Goal: Task Accomplishment & Management: Complete application form

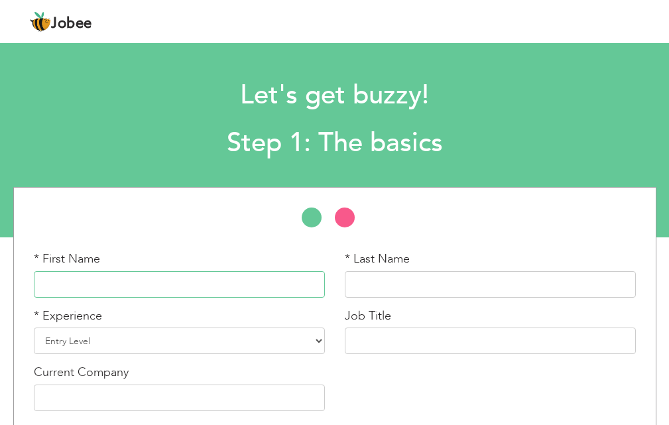
click at [154, 274] on input "text" at bounding box center [179, 284] width 291 height 27
type input "A"
type input "[PERSON_NAME]"
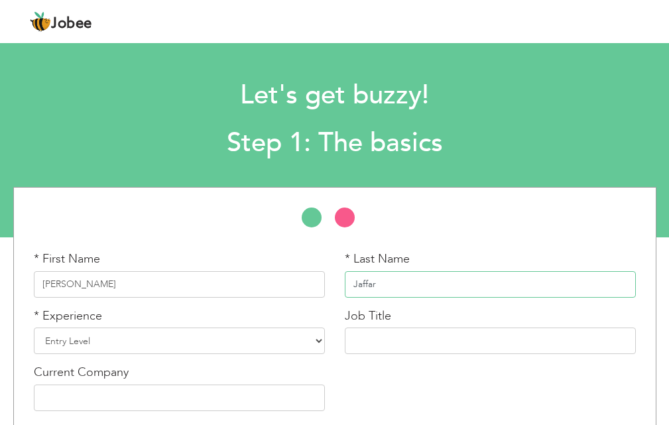
type input "Jaffar"
click at [180, 310] on div "* Experience Entry Level Less than 1 Year 1 Year 2 Years 3 Years 4 Years 5 Year…" at bounding box center [179, 331] width 291 height 47
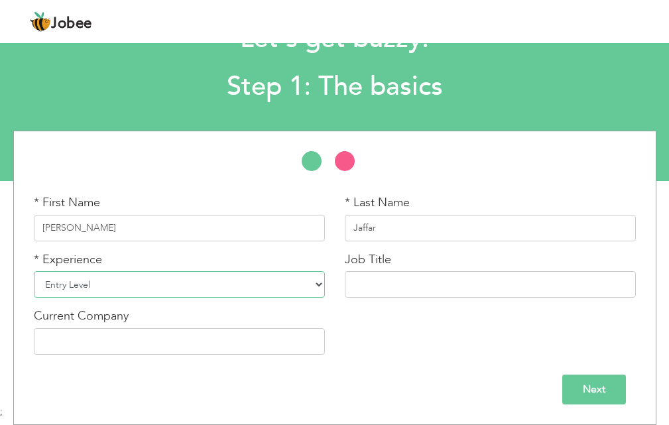
click at [181, 280] on select "Entry Level Less than 1 Year 1 Year 2 Years 3 Years 4 Years 5 Years 6 Years 7 Y…" at bounding box center [179, 284] width 291 height 27
select select "2"
click at [34, 271] on select "Entry Level Less than 1 Year 1 Year 2 Years 3 Years 4 Years 5 Years 6 Years 7 Y…" at bounding box center [179, 284] width 291 height 27
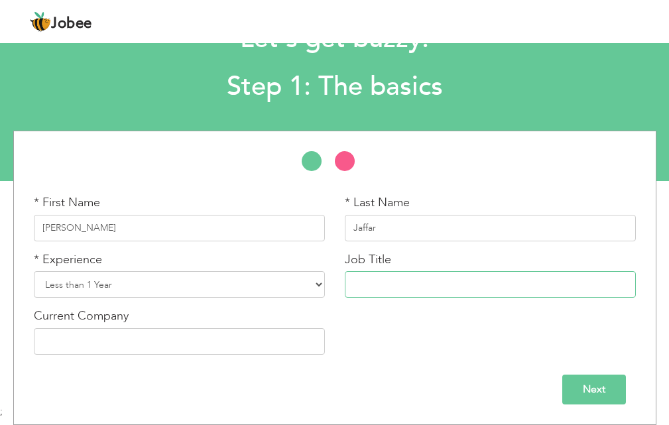
click at [375, 275] on input "text" at bounding box center [490, 284] width 291 height 27
click at [371, 283] on input "text" at bounding box center [490, 284] width 291 height 27
type input "Fresh"
type input "N/A"
click at [600, 386] on input "Next" at bounding box center [594, 390] width 64 height 30
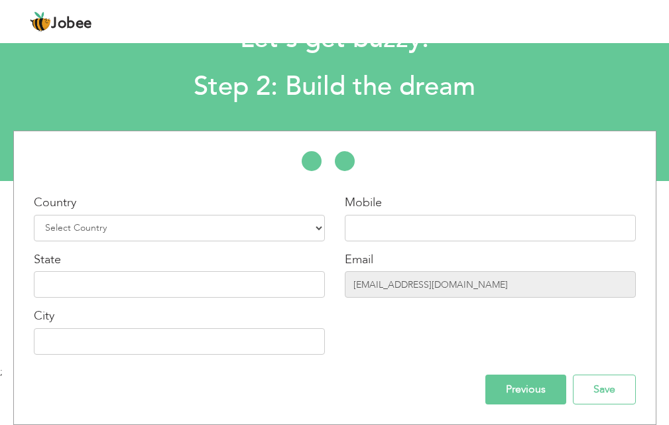
click at [161, 185] on div "Country Select Country Afghanistan Albania Algeria American Samoa Andorra Angol…" at bounding box center [335, 277] width 622 height 253
click at [172, 219] on select "Select Country Afghanistan Albania Algeria American Samoa Andorra Angola Anguil…" at bounding box center [179, 228] width 291 height 27
select select "166"
click at [34, 215] on select "Select Country Afghanistan Albania Algeria American Samoa Andorra Angola Anguil…" at bounding box center [179, 228] width 291 height 27
click at [436, 192] on div "Country Select Country Afghanistan Albania Algeria American Samoa Andorra Angol…" at bounding box center [335, 277] width 622 height 253
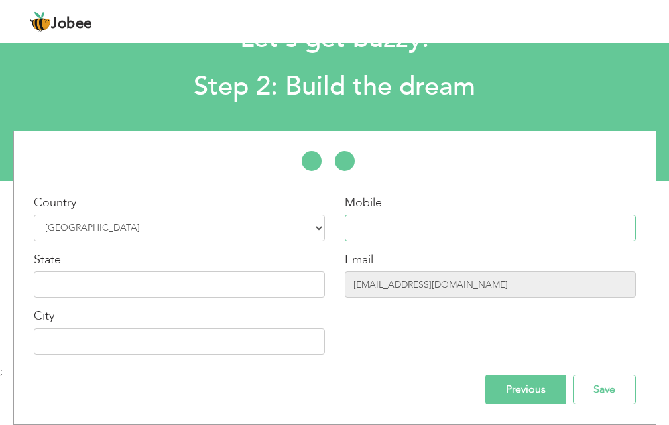
click at [416, 217] on input "text" at bounding box center [490, 228] width 291 height 27
click at [405, 223] on input "text" at bounding box center [490, 228] width 291 height 27
click at [453, 170] on div at bounding box center [335, 167] width 642 height 33
click at [389, 215] on input "text" at bounding box center [490, 228] width 291 height 27
type input "03047146981"
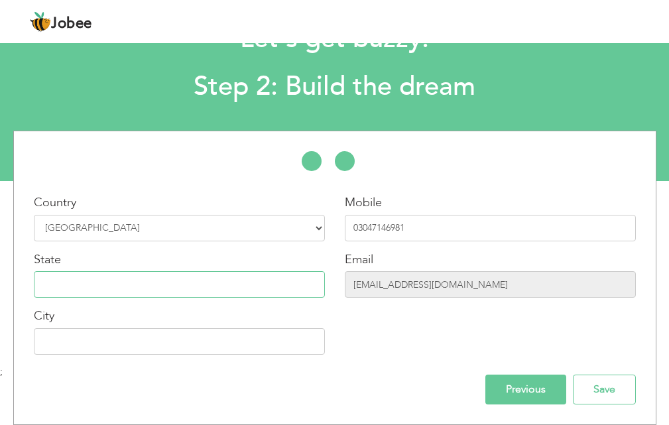
click at [242, 286] on input "text" at bounding box center [179, 284] width 291 height 27
type input "[GEOGRAPHIC_DATA]"
click at [248, 337] on input "text" at bounding box center [179, 341] width 291 height 27
type input "MULTAN"
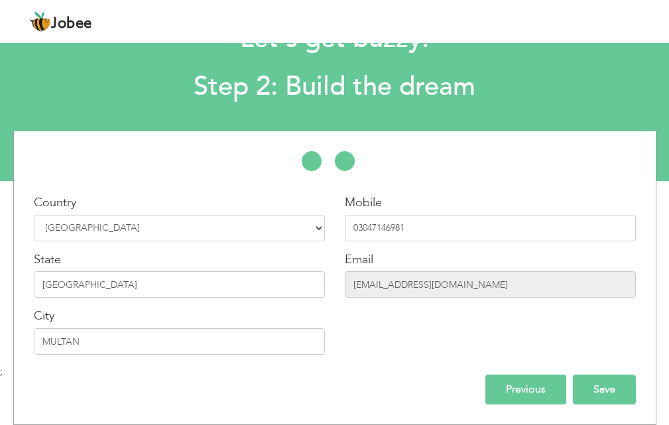
click at [604, 388] on input "Save" at bounding box center [604, 390] width 63 height 30
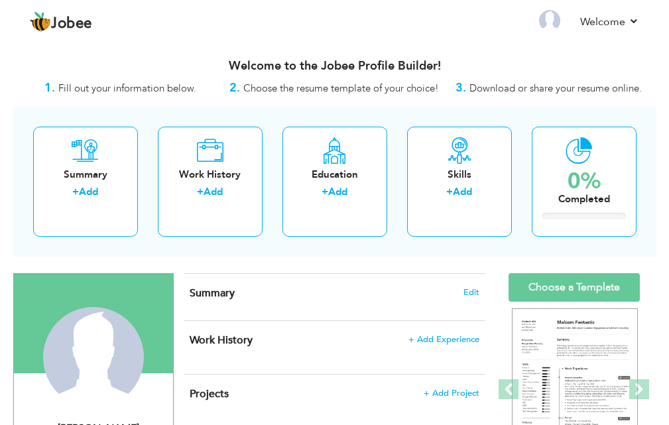
scroll to position [66, 0]
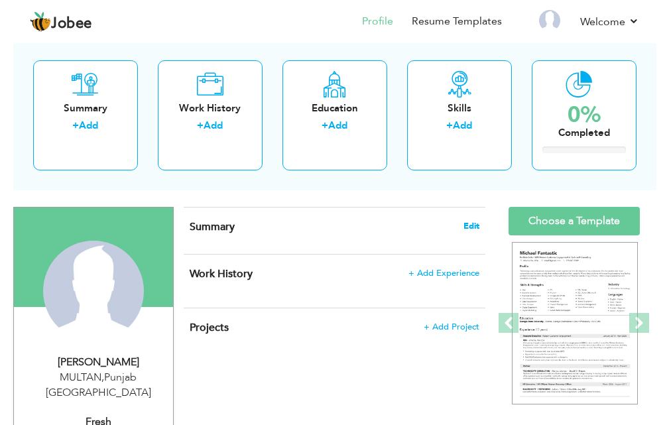
click at [470, 223] on span "Edit" at bounding box center [471, 225] width 16 height 9
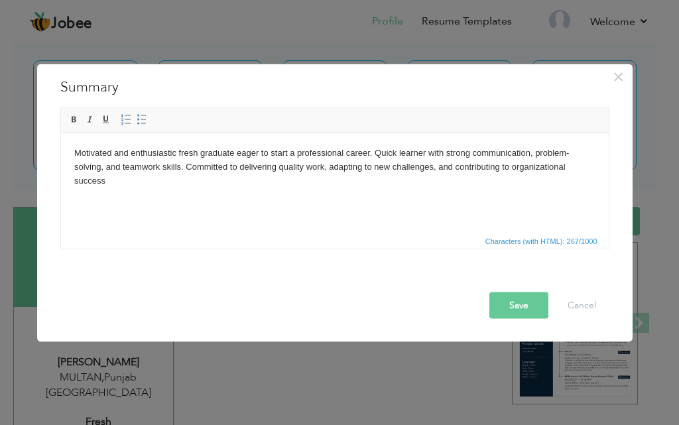
click at [519, 308] on button "Save" at bounding box center [518, 305] width 59 height 27
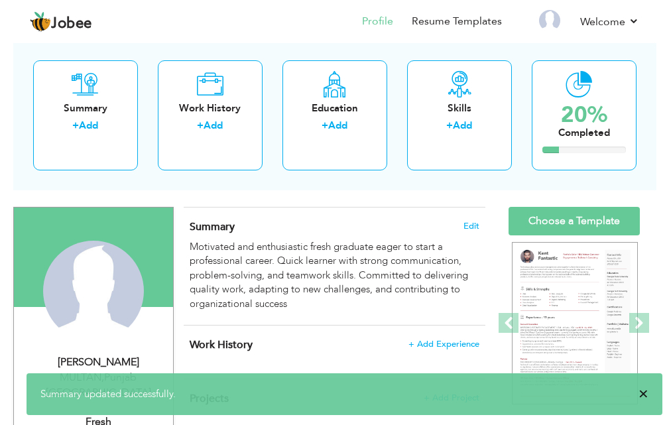
click at [643, 390] on span "×" at bounding box center [643, 393] width 10 height 13
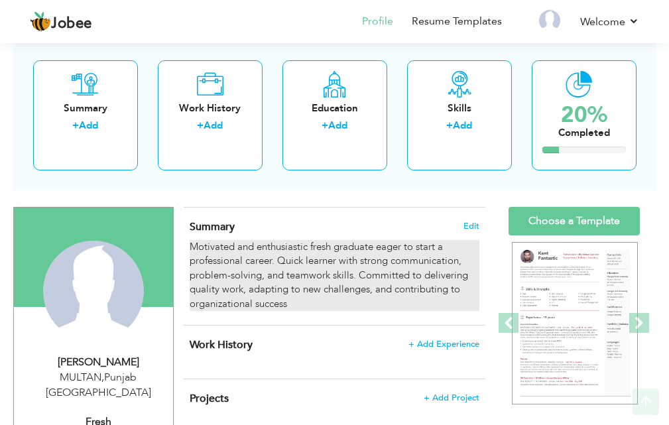
scroll to position [133, 0]
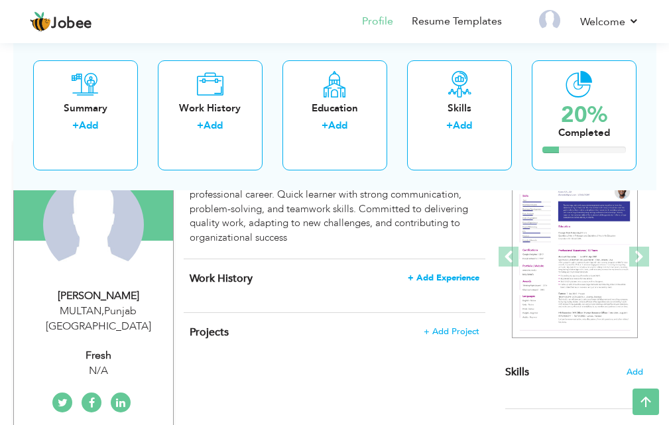
click at [446, 273] on span "+ Add Experience" at bounding box center [444, 277] width 72 height 9
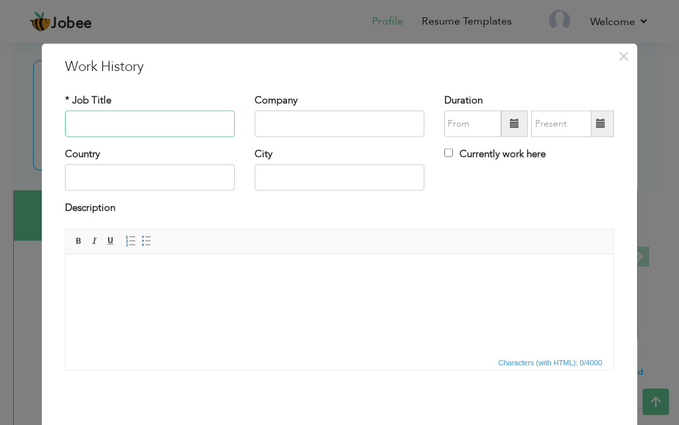
click at [95, 123] on input "text" at bounding box center [150, 124] width 170 height 27
click at [621, 50] on span "×" at bounding box center [623, 56] width 11 height 24
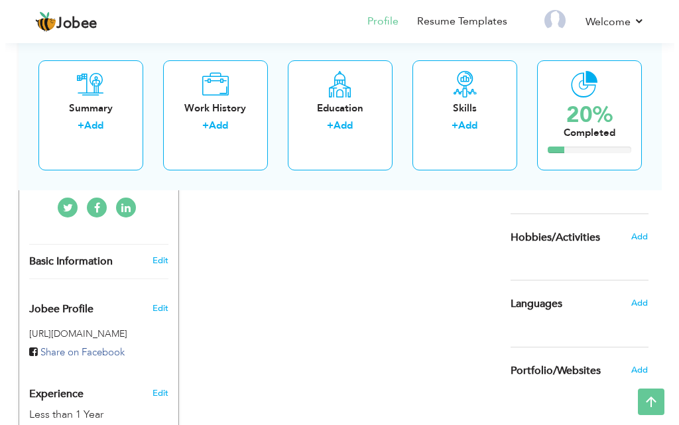
scroll to position [331, 0]
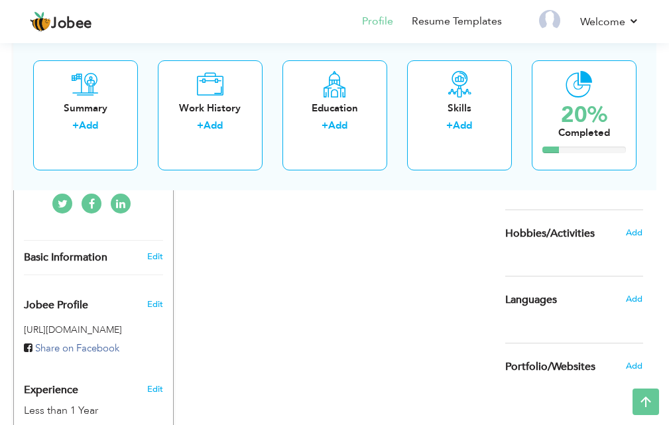
click at [153, 251] on h3 "Edit" at bounding box center [155, 257] width 16 height 12
type input "[PERSON_NAME]"
type input "Jaffar"
type input "03047146981"
select select "number:166"
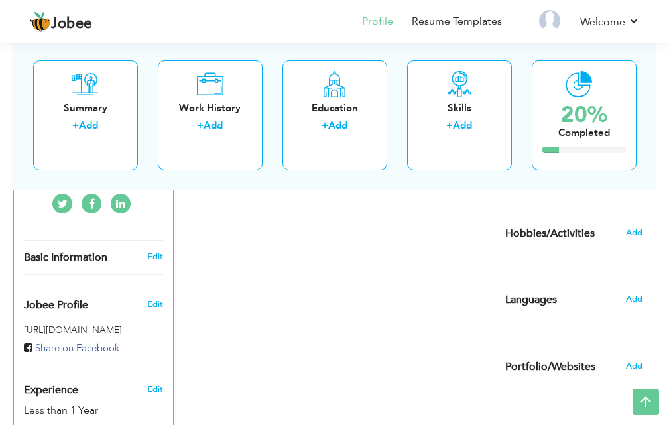
type input "[GEOGRAPHIC_DATA]"
type input "MULTAN"
select select "number:2"
type input "N/A"
type input "Fresh"
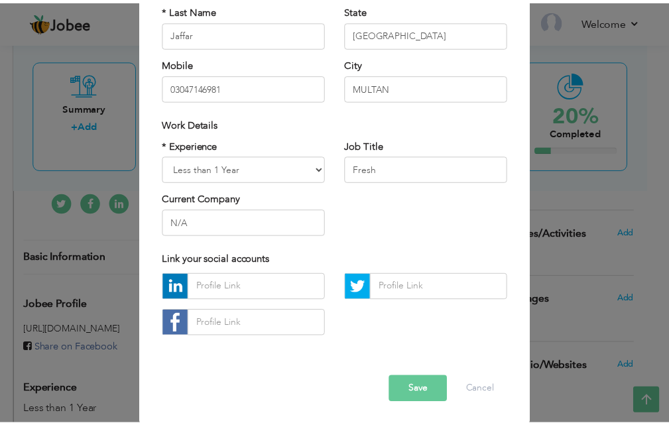
scroll to position [173, 0]
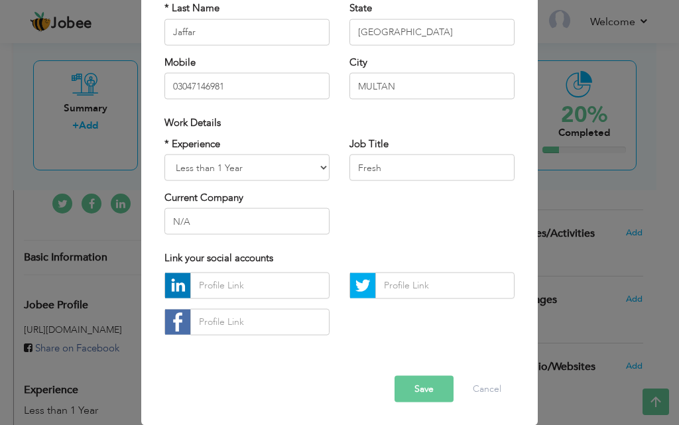
click at [427, 388] on button "Save" at bounding box center [423, 388] width 59 height 27
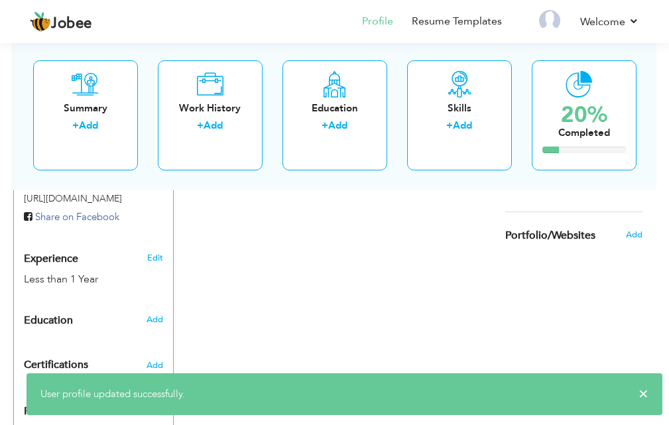
scroll to position [464, 0]
click at [154, 312] on h6 "Add" at bounding box center [155, 318] width 17 height 12
radio input "true"
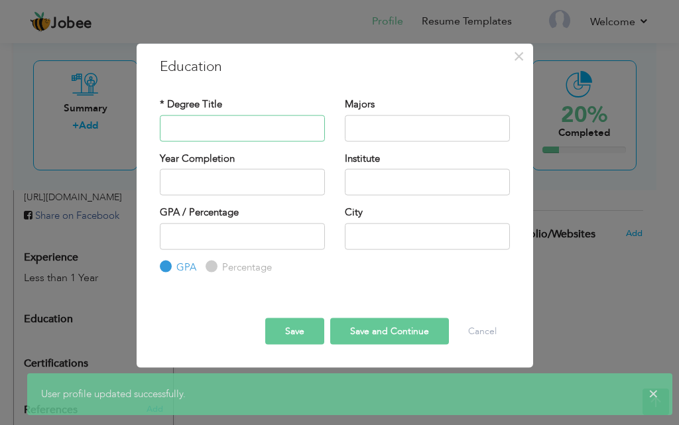
click at [191, 123] on input "text" at bounding box center [242, 128] width 165 height 27
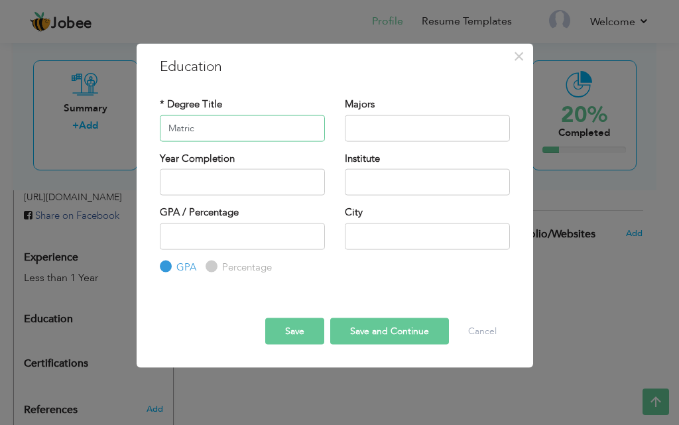
type input "Matric"
type input "Science"
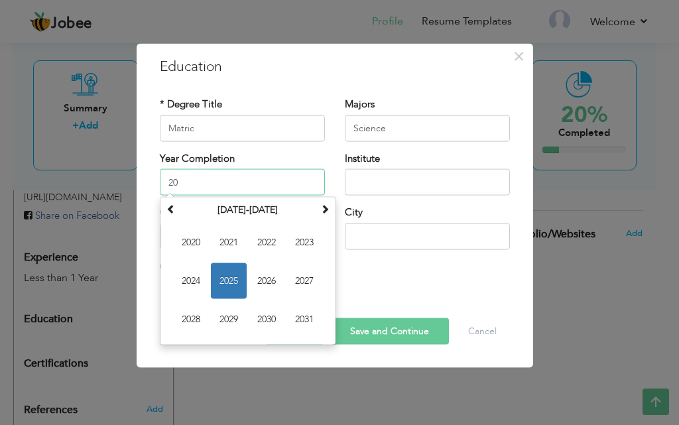
type input "2"
click at [414, 212] on div "City" at bounding box center [427, 228] width 165 height 44
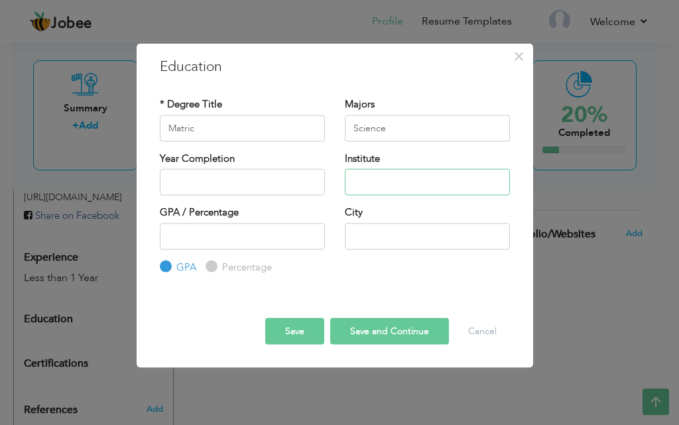
click at [371, 179] on input "text" at bounding box center [427, 182] width 165 height 27
type input "BISE Multan"
click at [225, 236] on input "number" at bounding box center [242, 236] width 165 height 27
click at [373, 236] on input "text" at bounding box center [427, 236] width 165 height 27
type input "MULTAN"
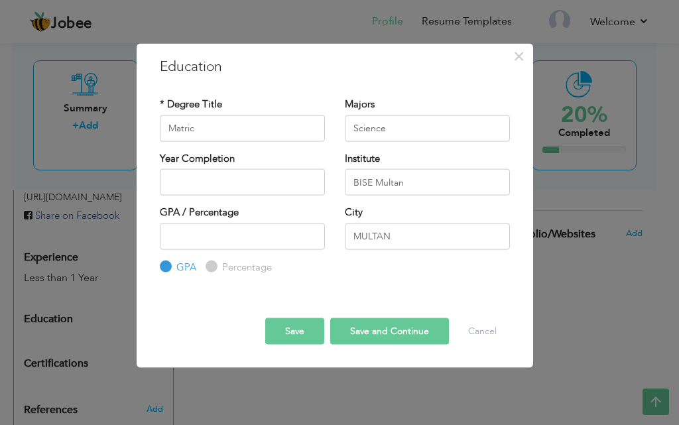
click at [379, 329] on button "Save and Continue" at bounding box center [389, 331] width 119 height 27
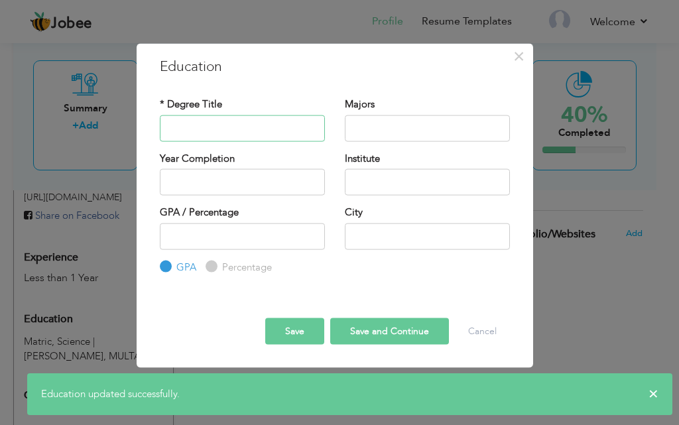
click at [201, 127] on input "text" at bounding box center [242, 128] width 165 height 27
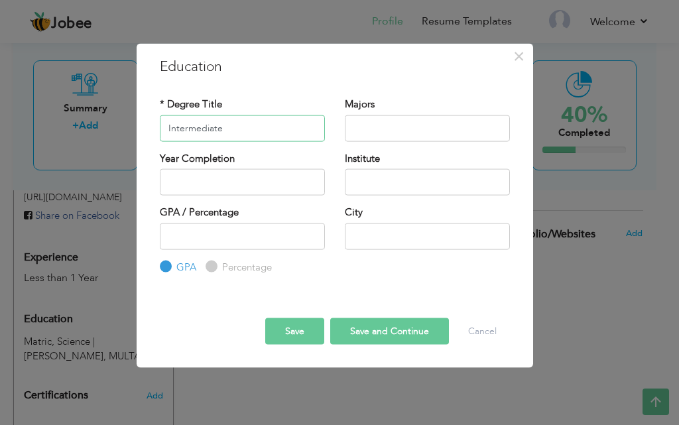
type input "Intermediate"
click at [385, 125] on input "text" at bounding box center [427, 128] width 165 height 27
type input "Education"
click at [377, 190] on input "text" at bounding box center [427, 182] width 165 height 27
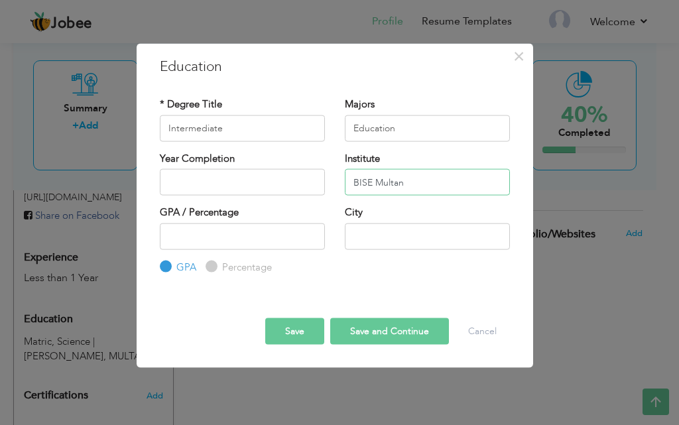
type input "BISE Multan"
click at [391, 331] on button "Save and Continue" at bounding box center [389, 331] width 119 height 27
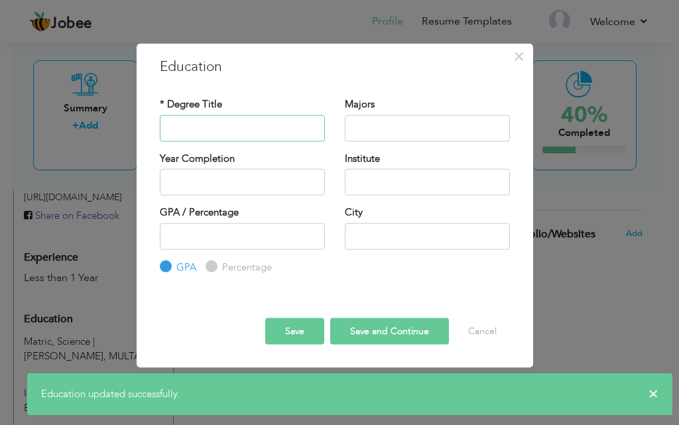
click at [216, 122] on input "text" at bounding box center [242, 128] width 165 height 27
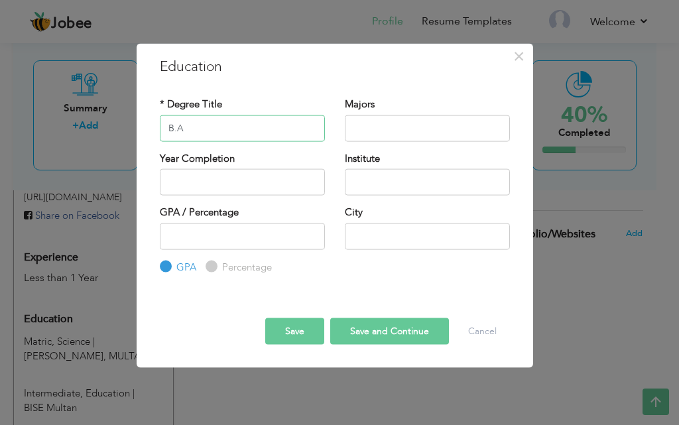
type input "B.A"
type input "Arts"
click at [410, 184] on input "text" at bounding box center [427, 182] width 165 height 27
type input "AIOU"
click at [406, 237] on input "text" at bounding box center [427, 236] width 165 height 27
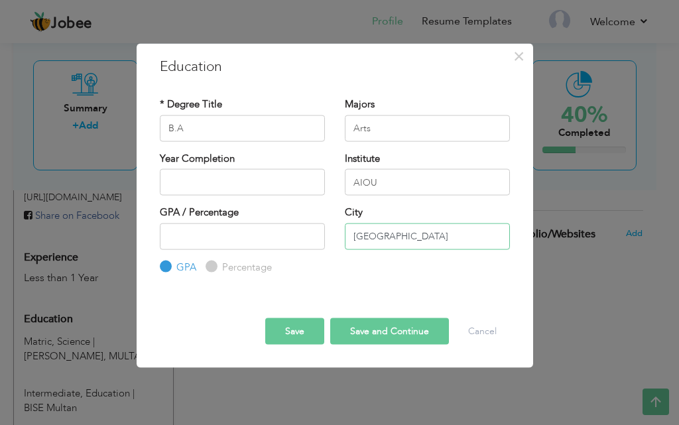
type input "[GEOGRAPHIC_DATA]"
click at [295, 330] on button "Save" at bounding box center [294, 331] width 59 height 27
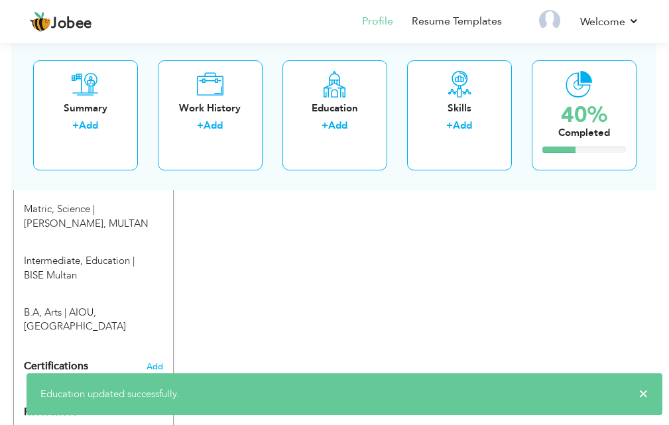
scroll to position [656, 0]
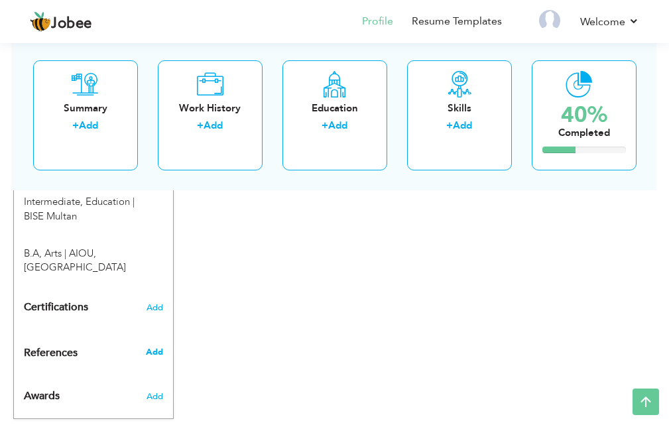
click at [153, 346] on span "Add" at bounding box center [154, 352] width 17 height 12
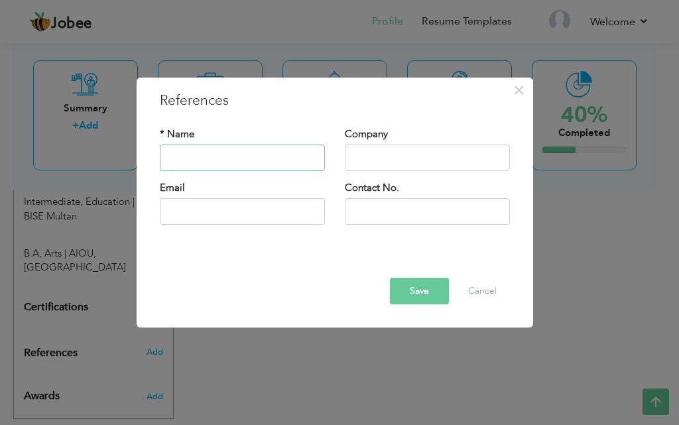
click at [178, 148] on input "text" at bounding box center [242, 158] width 165 height 27
click at [499, 289] on button "Cancel" at bounding box center [482, 291] width 55 height 27
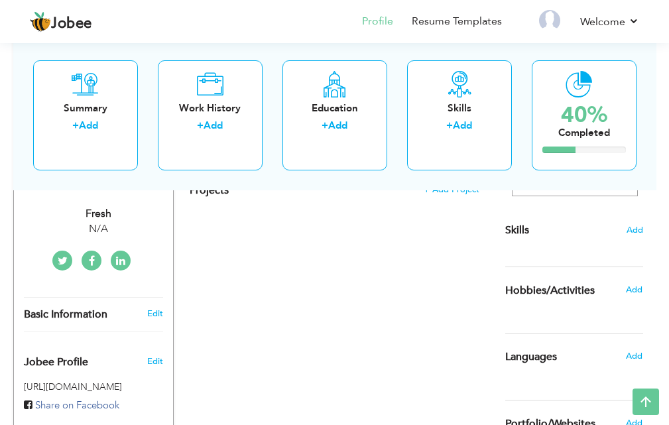
scroll to position [258, 0]
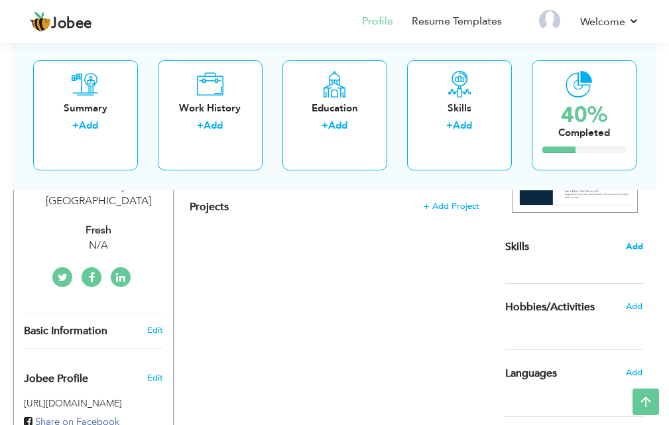
click at [632, 249] on span "Add" at bounding box center [634, 247] width 17 height 13
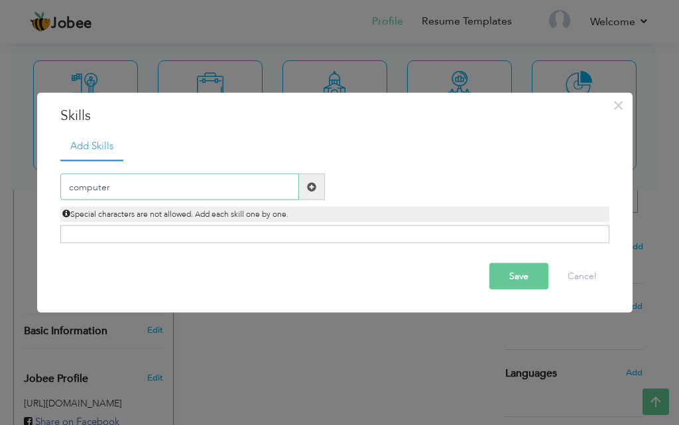
type input "computer"
click at [310, 188] on span at bounding box center [311, 186] width 9 height 9
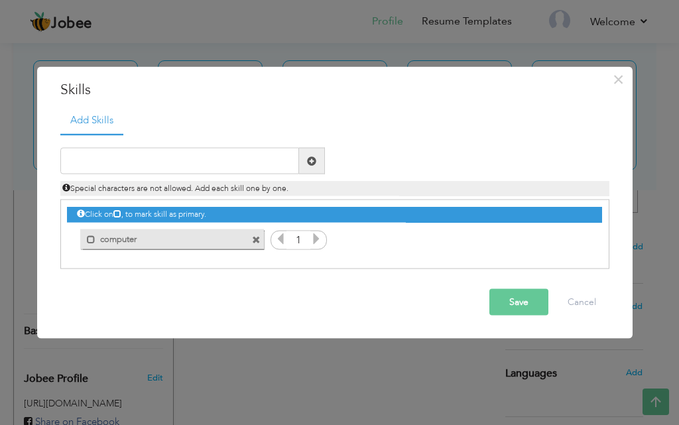
click at [318, 237] on icon at bounding box center [316, 239] width 12 height 12
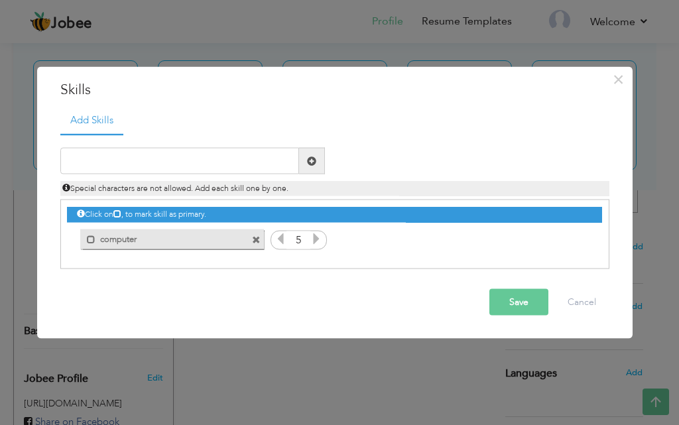
click at [318, 237] on icon at bounding box center [316, 239] width 12 height 12
click at [90, 237] on span at bounding box center [91, 239] width 9 height 9
click at [155, 164] on input "text" at bounding box center [179, 161] width 239 height 27
type input "t"
type input "Team Work"
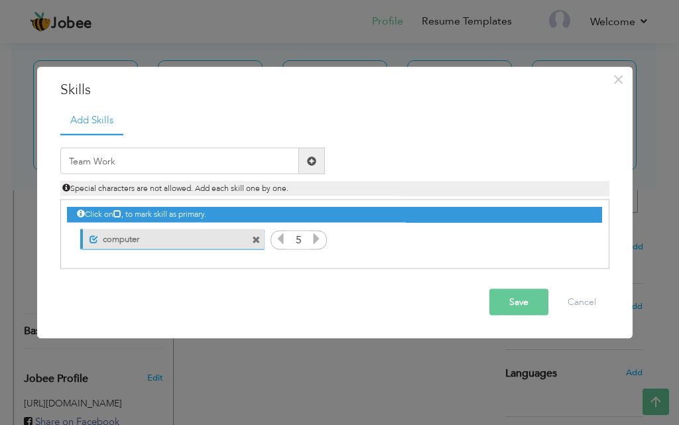
click at [310, 156] on span at bounding box center [311, 160] width 9 height 9
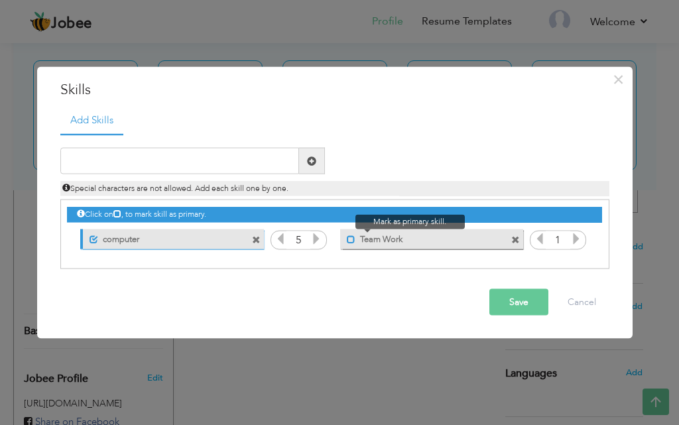
click at [349, 236] on span at bounding box center [351, 239] width 9 height 9
click at [574, 238] on icon at bounding box center [576, 239] width 12 height 12
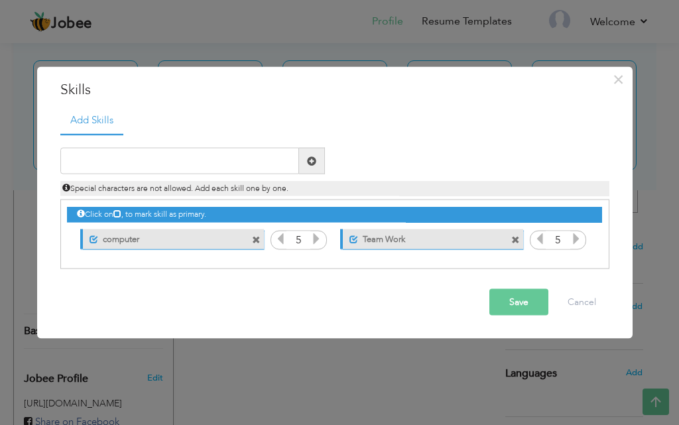
click at [574, 238] on icon at bounding box center [576, 239] width 12 height 12
click at [225, 151] on input "text" at bounding box center [179, 161] width 239 height 27
type input "Communication"
click at [312, 165] on span at bounding box center [311, 160] width 9 height 9
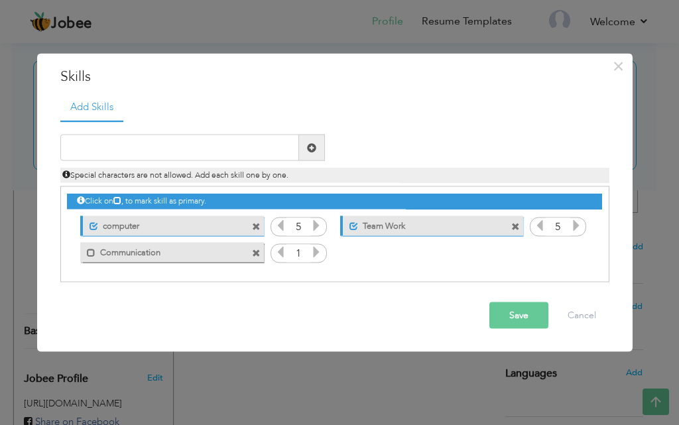
click at [320, 251] on icon at bounding box center [316, 252] width 12 height 12
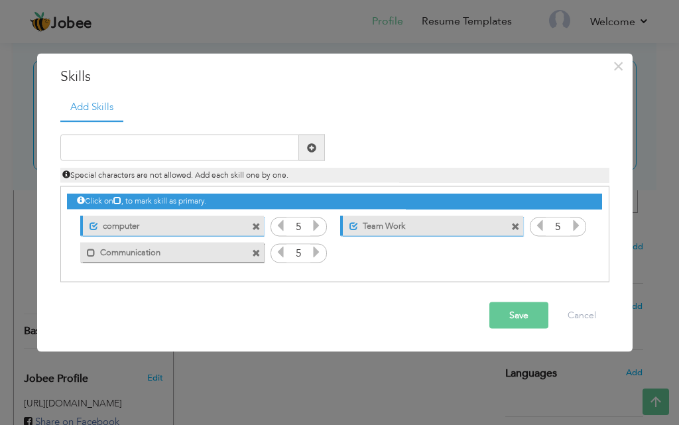
click at [320, 251] on icon at bounding box center [316, 252] width 12 height 12
click at [88, 251] on span at bounding box center [91, 252] width 9 height 9
click at [516, 316] on button "Save" at bounding box center [518, 315] width 59 height 27
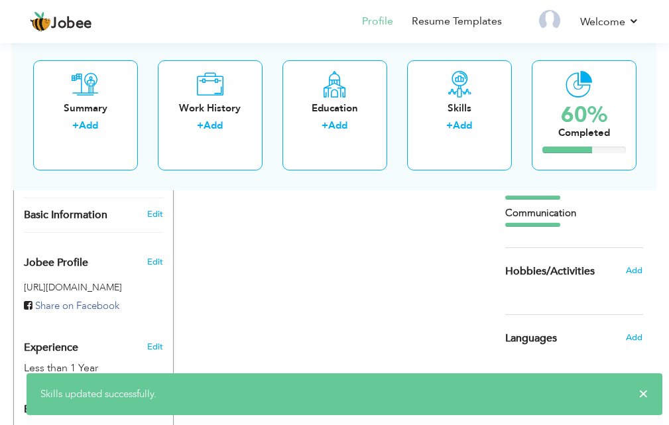
scroll to position [390, 0]
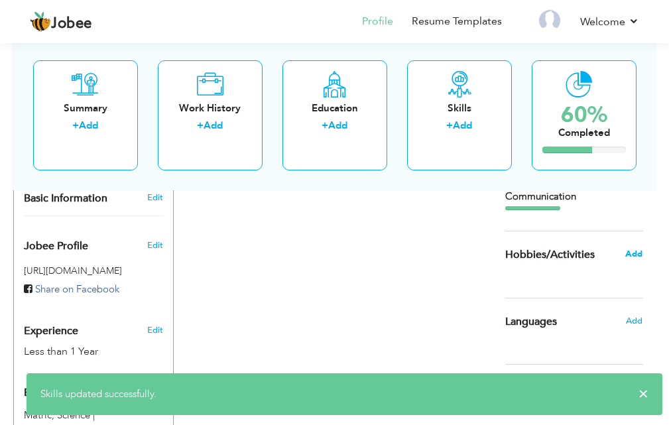
click at [635, 251] on span "Add" at bounding box center [633, 254] width 17 height 12
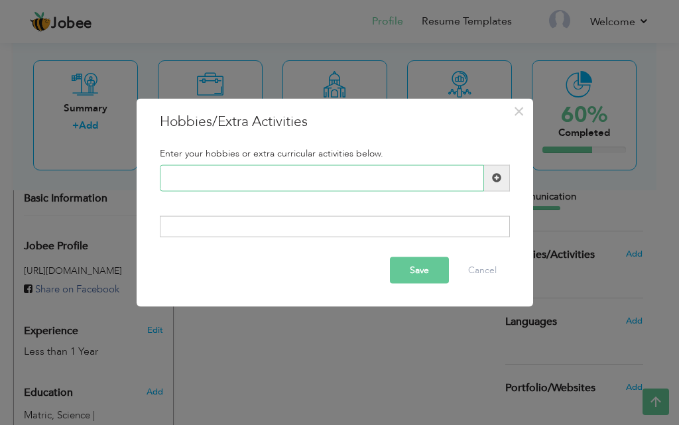
click at [216, 176] on input "text" at bounding box center [322, 177] width 324 height 27
type input "i"
type input "Reading"
click at [496, 173] on span at bounding box center [496, 177] width 9 height 9
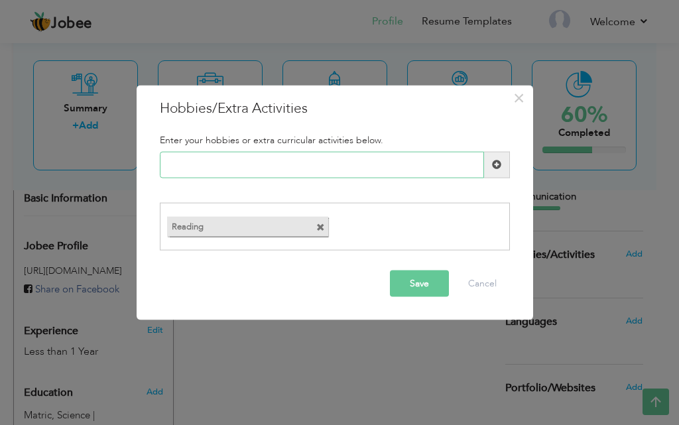
click at [199, 165] on input "text" at bounding box center [322, 164] width 324 height 27
type input "Traveling"
click at [497, 162] on span at bounding box center [496, 164] width 9 height 9
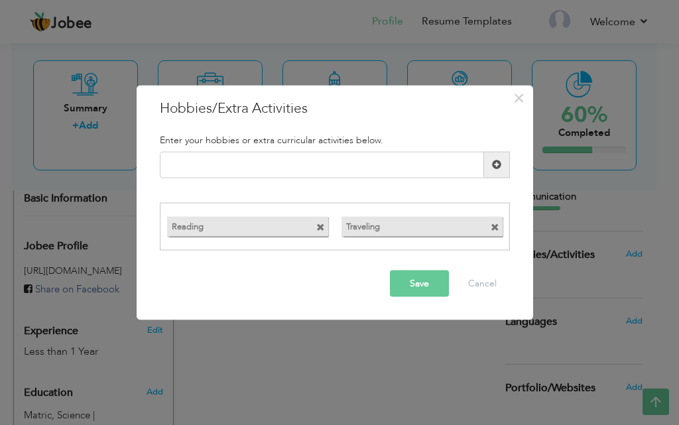
click at [400, 279] on button "Save" at bounding box center [419, 283] width 59 height 27
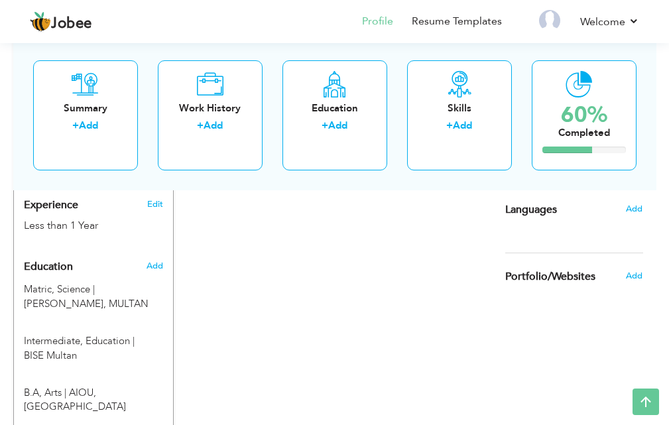
scroll to position [523, 0]
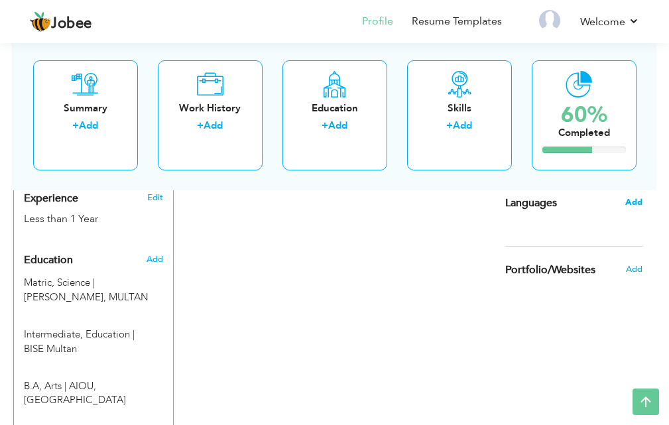
click at [632, 201] on span "Add" at bounding box center [633, 202] width 17 height 12
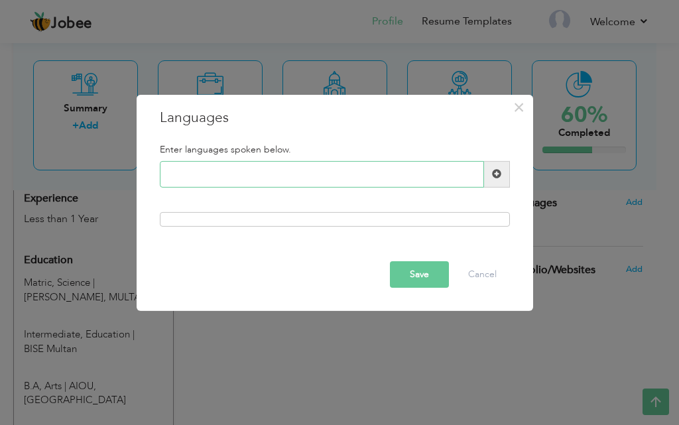
click at [216, 172] on input "text" at bounding box center [322, 174] width 324 height 27
type input "Englisgh"
click at [493, 170] on span at bounding box center [496, 173] width 9 height 9
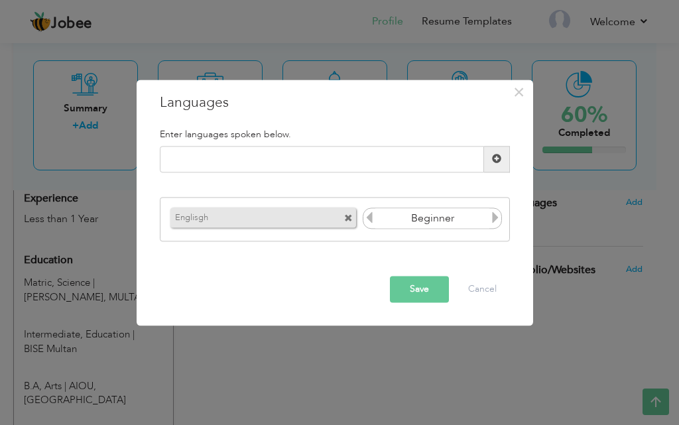
click at [348, 215] on span at bounding box center [348, 219] width 9 height 9
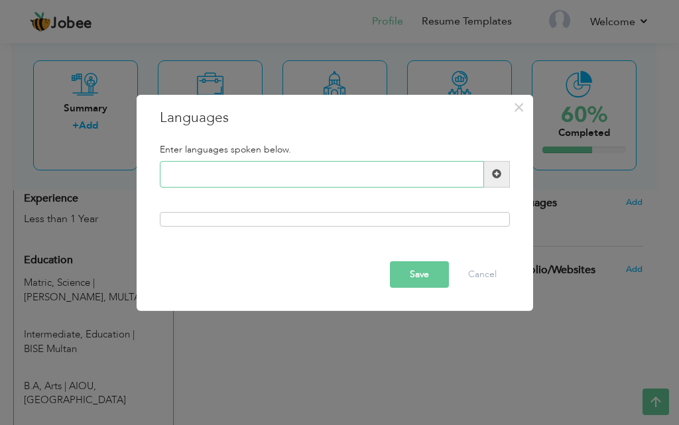
click at [235, 176] on input "text" at bounding box center [322, 174] width 324 height 27
type input "English"
click at [497, 170] on span at bounding box center [496, 173] width 9 height 9
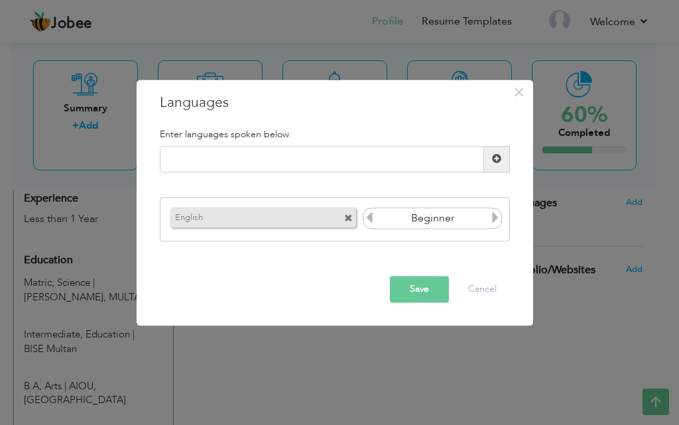
click at [490, 217] on icon at bounding box center [495, 218] width 12 height 12
click at [302, 164] on input "text" at bounding box center [322, 159] width 324 height 27
type input "Urdu"
click at [493, 154] on span at bounding box center [496, 158] width 9 height 9
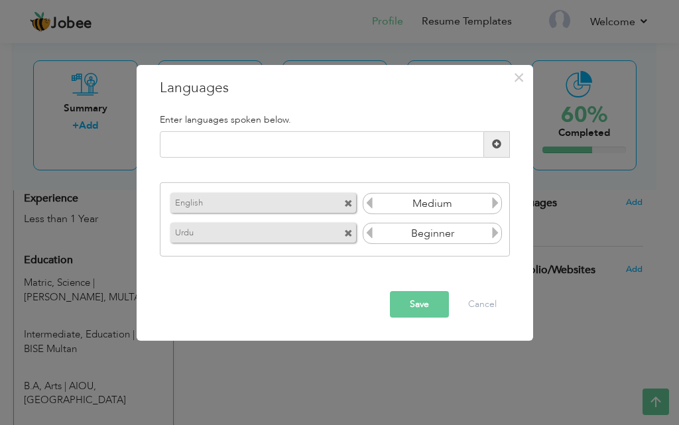
click at [499, 229] on icon at bounding box center [495, 233] width 12 height 12
click at [345, 150] on input "text" at bounding box center [322, 144] width 324 height 27
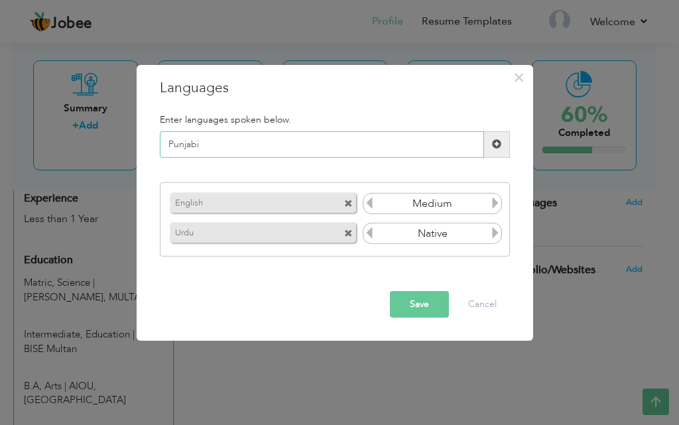
type input "Punjabi"
click at [493, 142] on span at bounding box center [496, 143] width 9 height 9
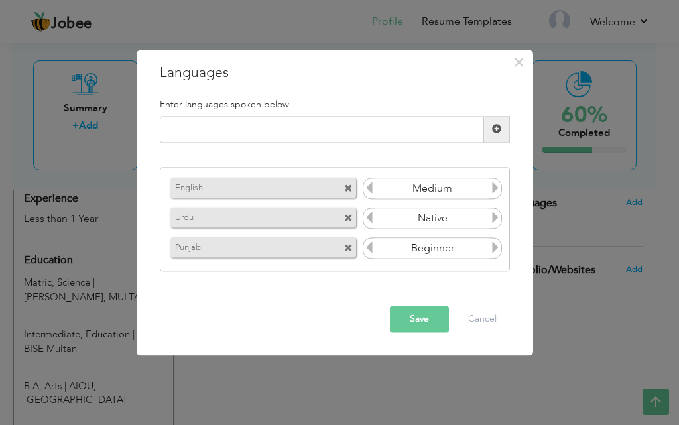
click at [494, 247] on icon at bounding box center [495, 248] width 12 height 12
click at [440, 310] on button "Save" at bounding box center [419, 319] width 59 height 27
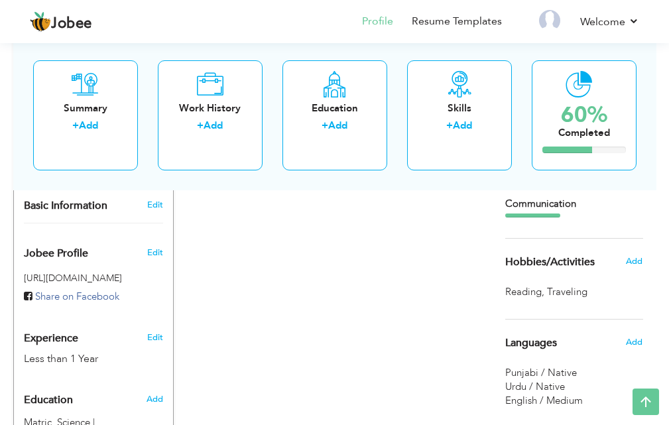
scroll to position [390, 0]
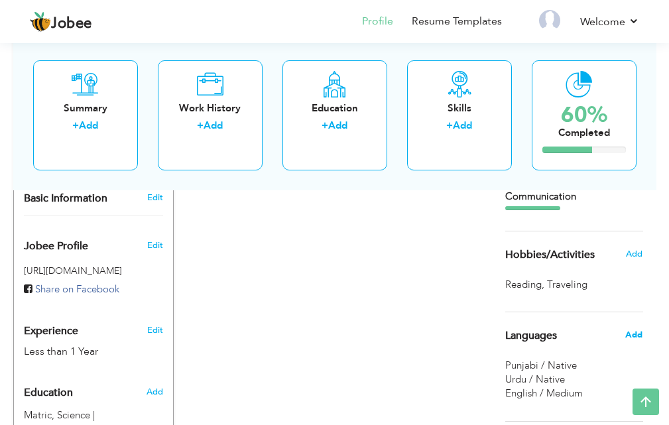
click at [631, 333] on span "Add" at bounding box center [633, 335] width 17 height 12
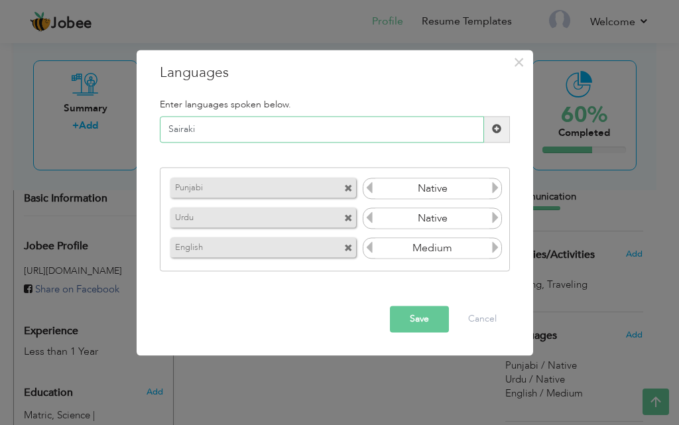
type input "Sairaki"
click at [501, 121] on span at bounding box center [497, 129] width 26 height 27
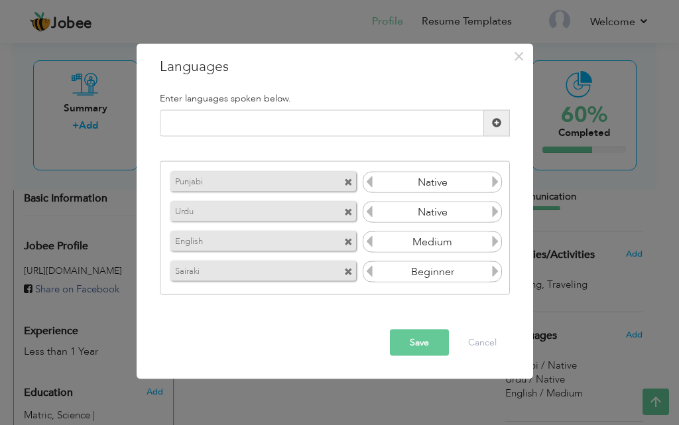
click at [508, 272] on div "Punjabi Native Urdu Native English Medium Sairaki Beginner" at bounding box center [335, 228] width 350 height 134
click at [493, 271] on icon at bounding box center [495, 271] width 12 height 12
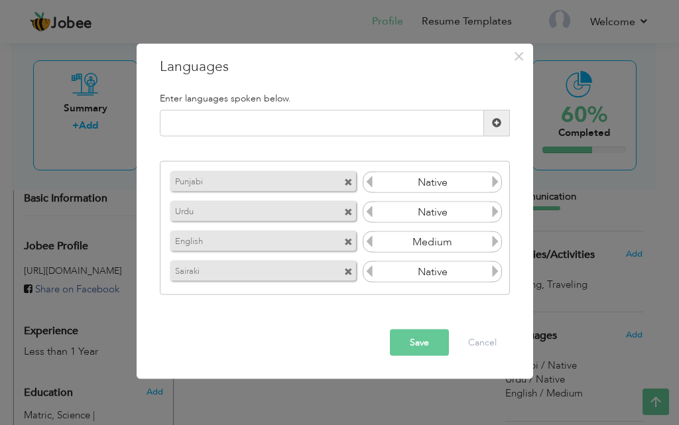
click at [493, 271] on icon at bounding box center [495, 271] width 12 height 12
click at [433, 339] on button "Save" at bounding box center [419, 342] width 59 height 27
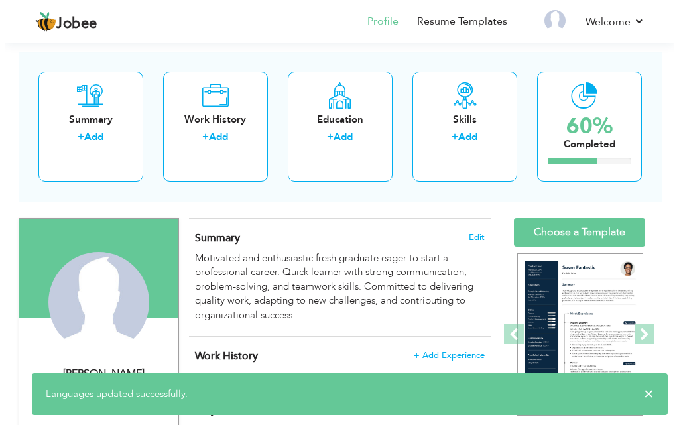
scroll to position [133, 0]
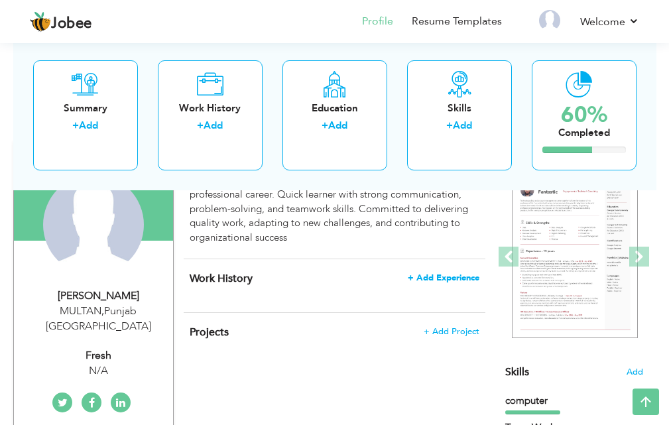
click at [422, 273] on span "+ Add Experience" at bounding box center [444, 277] width 72 height 9
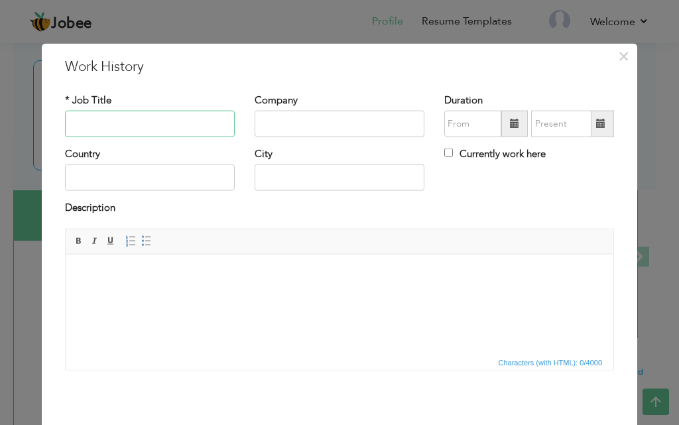
click at [150, 116] on input "text" at bounding box center [150, 124] width 170 height 27
type input "Teacher"
type input "Bright School"
click at [152, 173] on input "text" at bounding box center [150, 177] width 170 height 27
type input "[GEOGRAPHIC_DATA]"
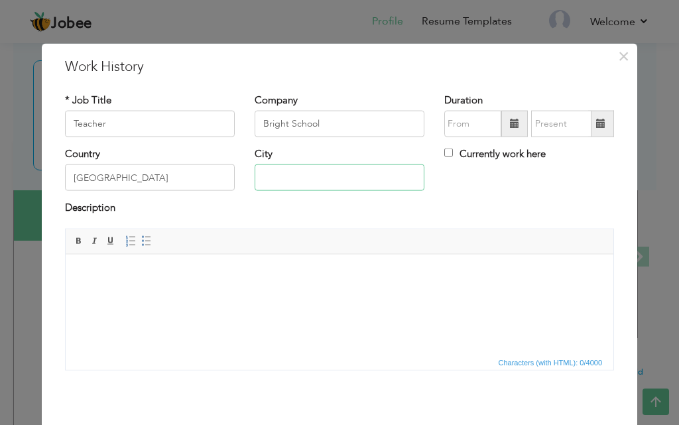
type input "MULTAN"
click at [510, 121] on span at bounding box center [514, 123] width 9 height 9
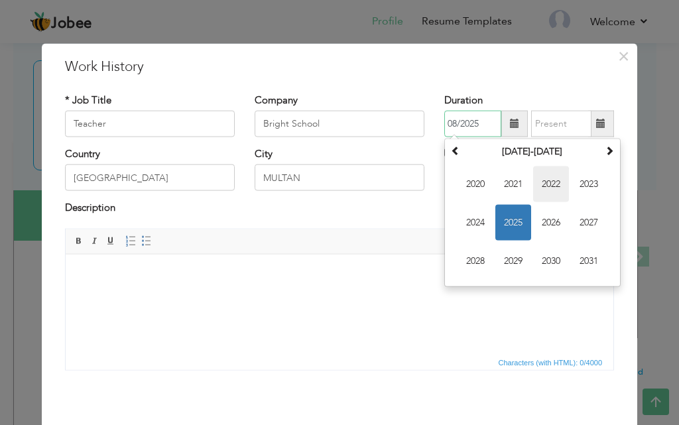
click at [547, 182] on span "2022" at bounding box center [551, 184] width 36 height 36
click at [544, 180] on span "Mar" at bounding box center [551, 184] width 36 height 36
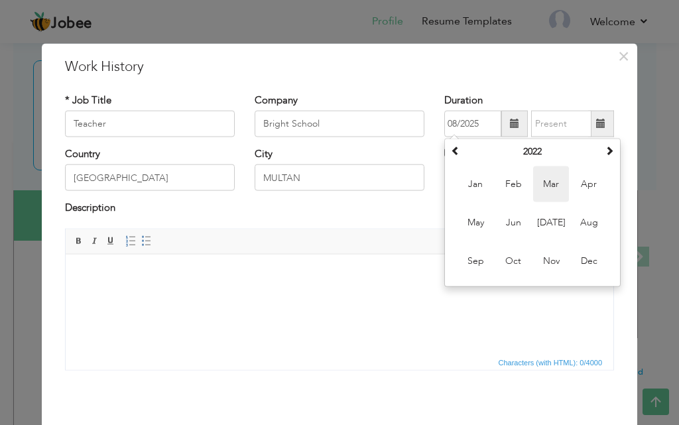
type input "03/2022"
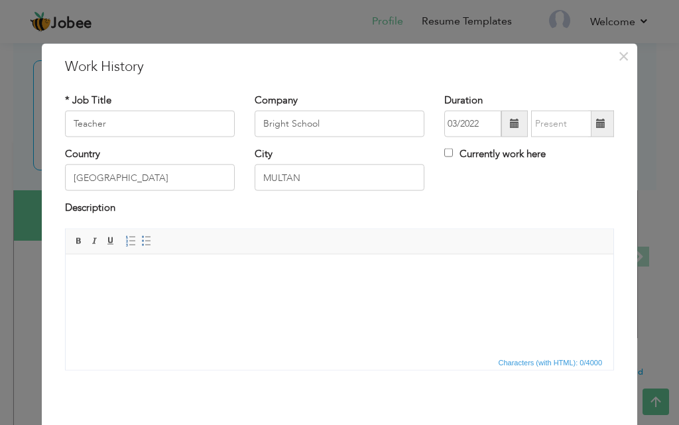
click at [596, 125] on span at bounding box center [600, 123] width 9 height 9
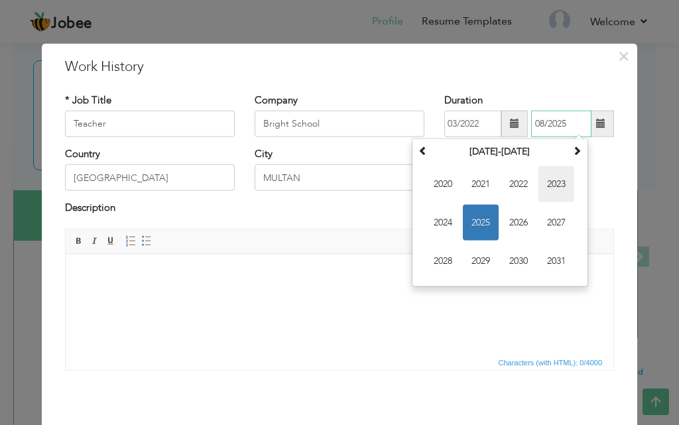
click at [548, 182] on span "2023" at bounding box center [556, 184] width 36 height 36
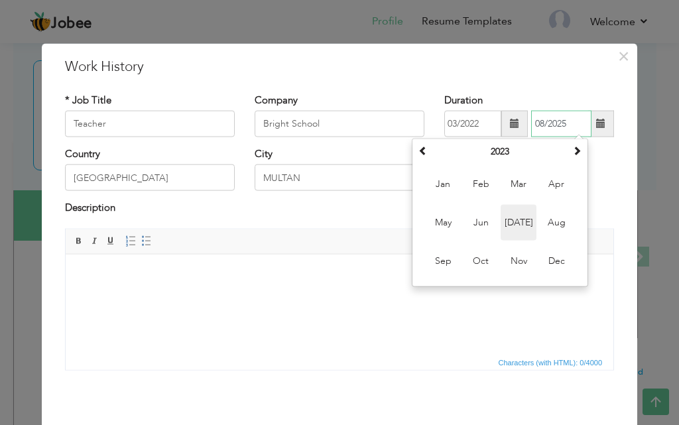
click at [514, 219] on span "Jul" at bounding box center [519, 223] width 36 height 36
type input "07/2023"
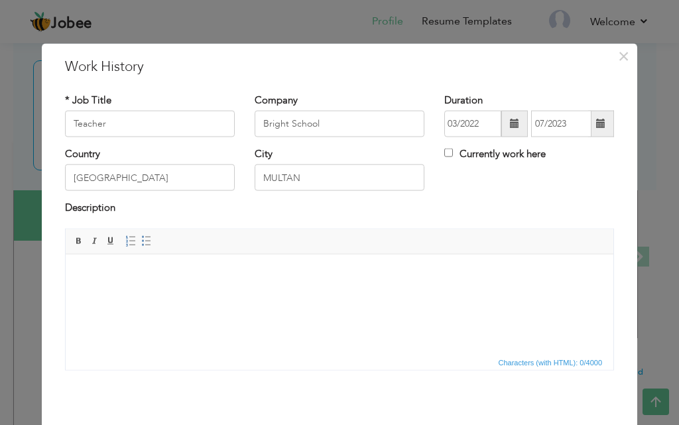
click at [150, 279] on body at bounding box center [339, 274] width 521 height 14
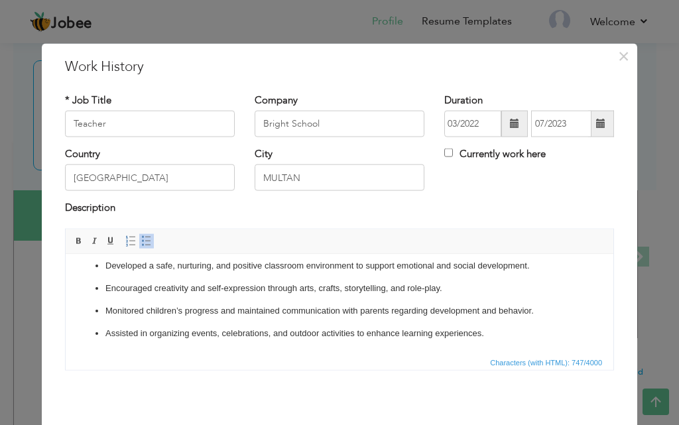
scroll to position [52, 0]
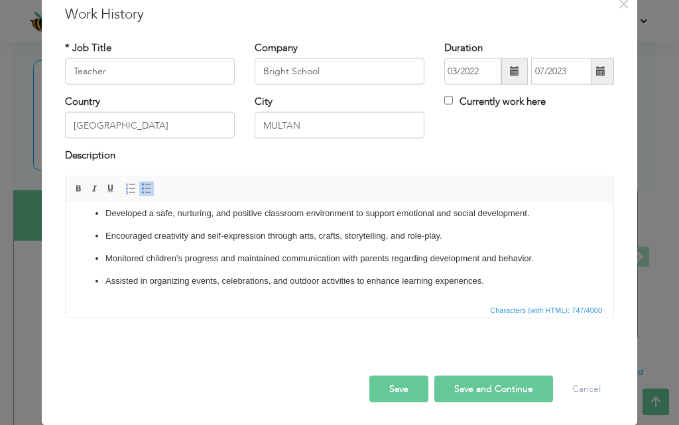
click at [389, 389] on button "Save" at bounding box center [398, 388] width 59 height 27
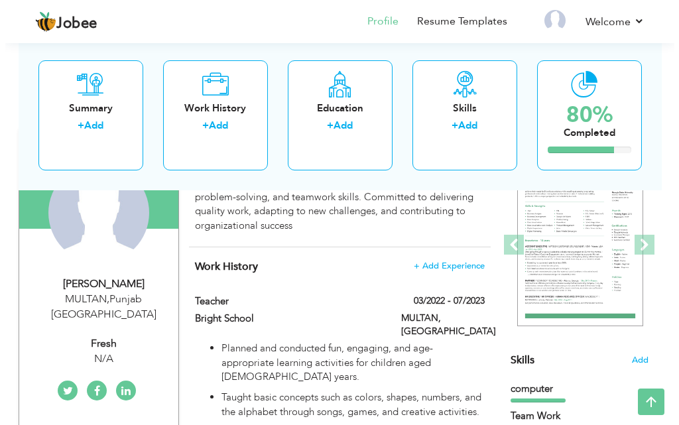
scroll to position [133, 0]
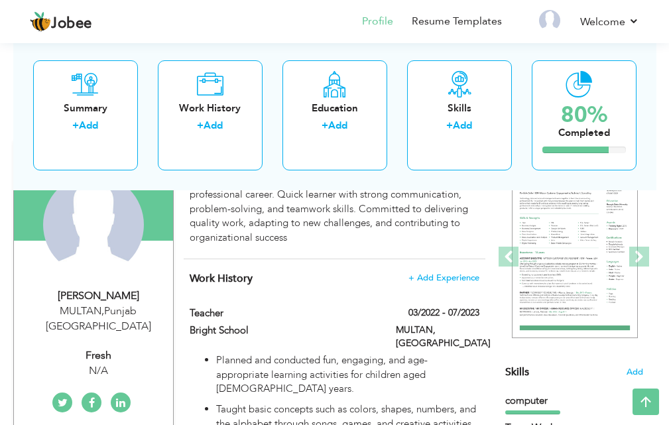
click at [109, 309] on div "MULTAN , Punjab Pakistan" at bounding box center [99, 319] width 150 height 30
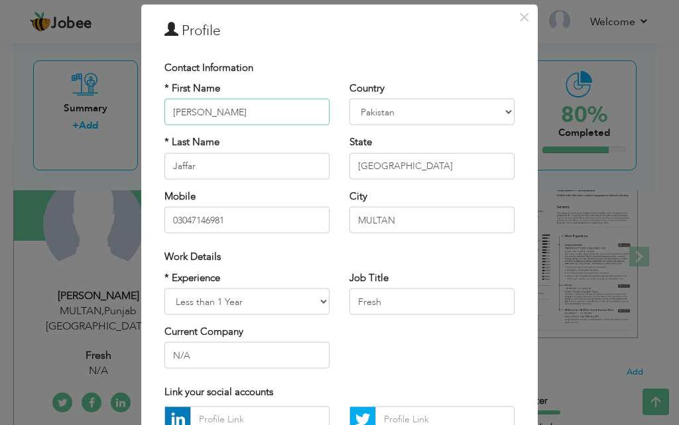
scroll to position [66, 0]
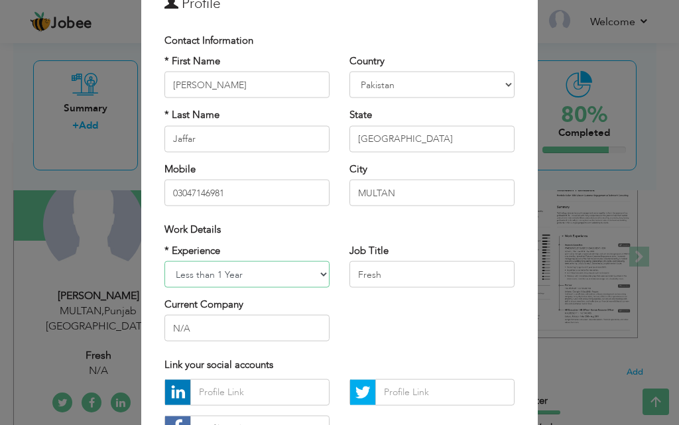
click at [306, 272] on select "Entry Level Less than 1 Year 1 Year 2 Years 3 Years 4 Years 5 Years 6 Years 7 Y…" at bounding box center [246, 274] width 165 height 27
select select "number:3"
click at [164, 261] on select "Entry Level Less than 1 Year 1 Year 2 Years 3 Years 4 Years 5 Years 6 Years 7 Y…" at bounding box center [246, 274] width 165 height 27
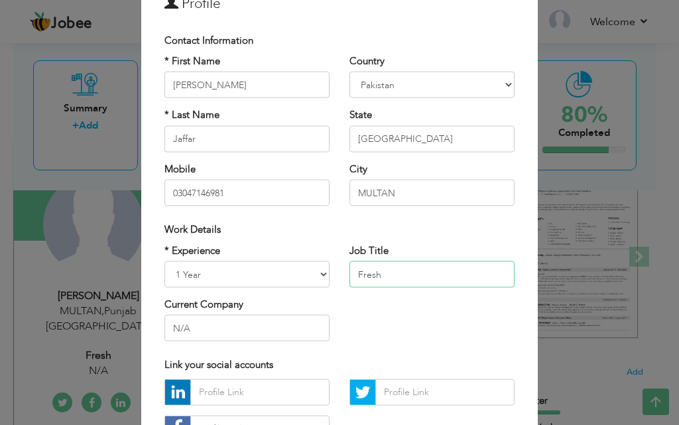
drag, startPoint x: 388, startPoint y: 276, endPoint x: 319, endPoint y: 266, distance: 70.3
click at [319, 266] on div "* Experience Entry Level Less than 1 Year 1 Year 2 Years 3 Years 4 Years 5 Year…" at bounding box center [339, 297] width 370 height 108
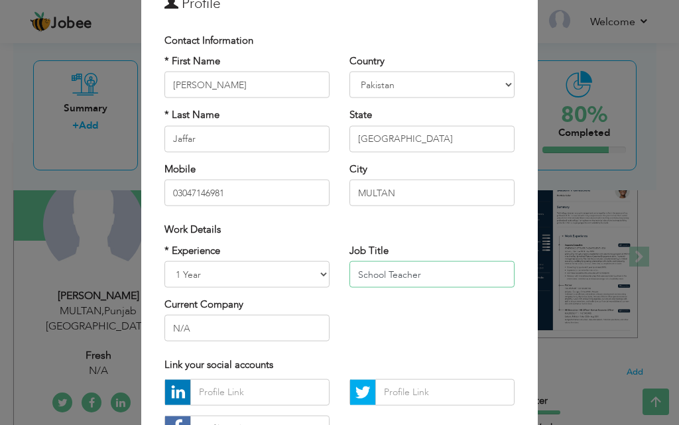
type input "School Teacher"
drag, startPoint x: 237, startPoint y: 335, endPoint x: 156, endPoint y: 318, distance: 82.7
click at [156, 318] on div "* Experience Entry Level Less than 1 Year 1 Year 2 Years 3 Years 4 Years 5 Year…" at bounding box center [246, 297] width 185 height 108
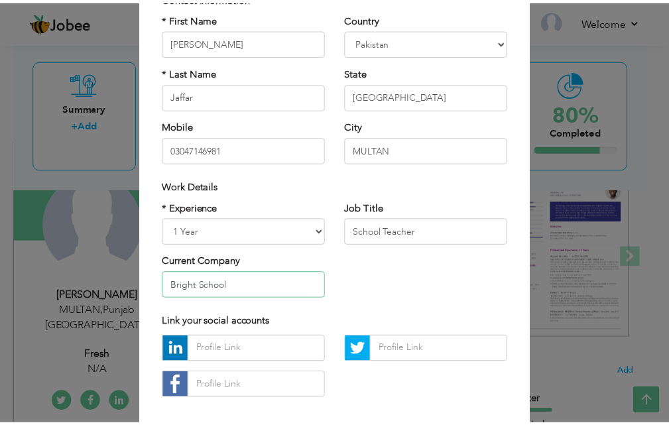
scroll to position [173, 0]
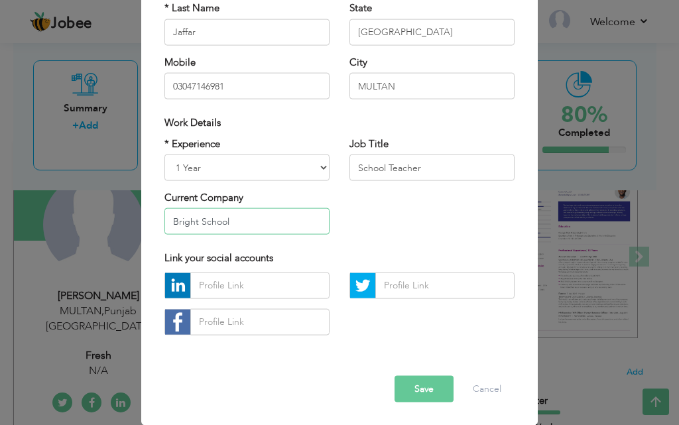
type input "Bright School"
click at [420, 386] on button "Save" at bounding box center [423, 388] width 59 height 27
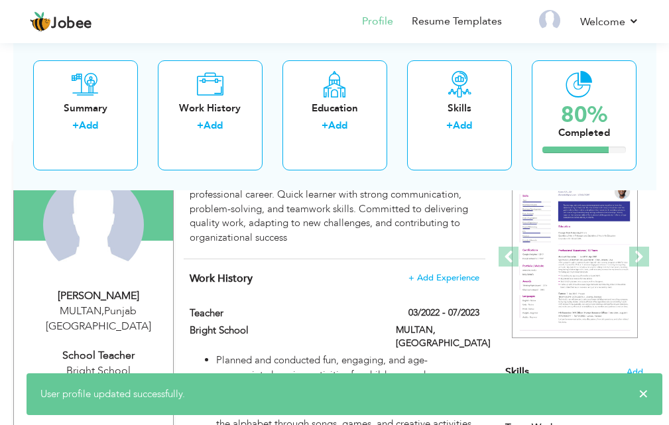
click at [341, 292] on div "Work History + Add Experience Teacher 03/2022 - 07/2023 Teacher 03/2022 - 07/20…" at bounding box center [335, 428] width 302 height 339
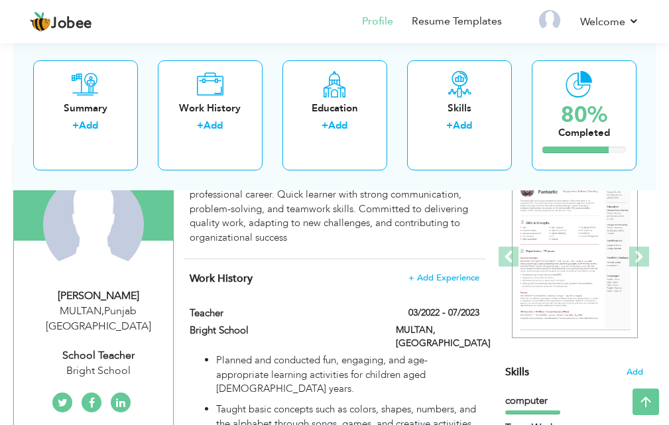
scroll to position [0, 0]
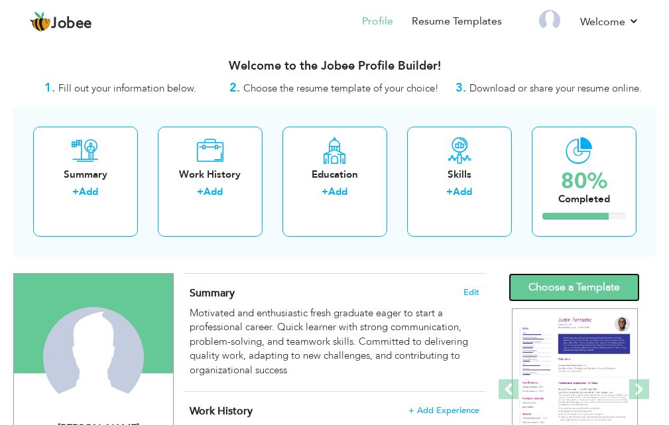
click at [572, 283] on link "Choose a Template" at bounding box center [573, 287] width 131 height 29
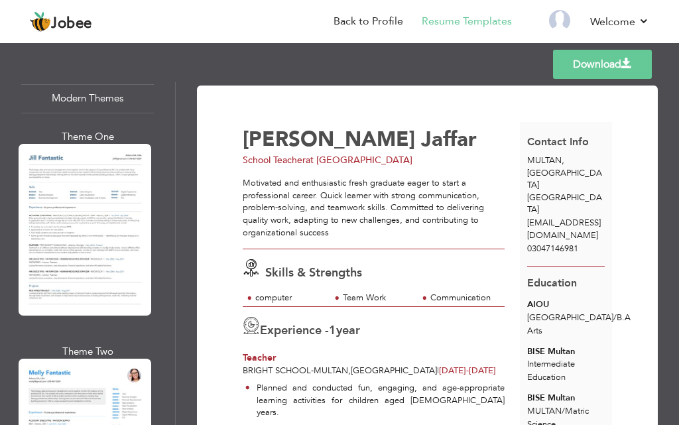
scroll to position [1392, 0]
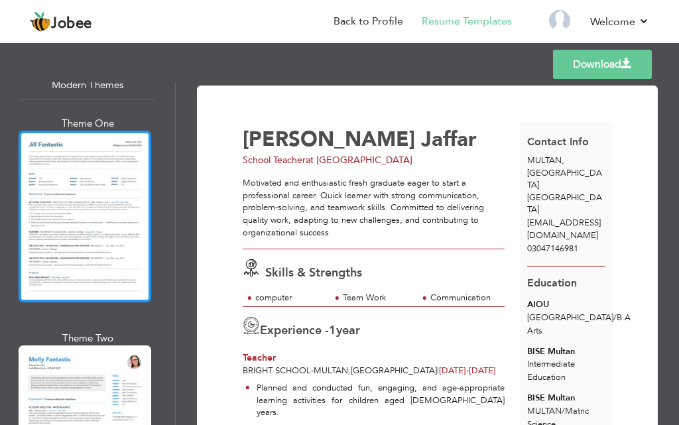
click at [77, 162] on div at bounding box center [85, 216] width 133 height 171
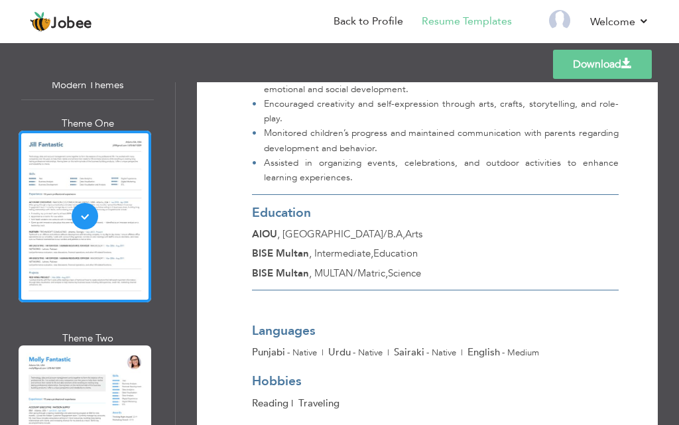
scroll to position [420, 0]
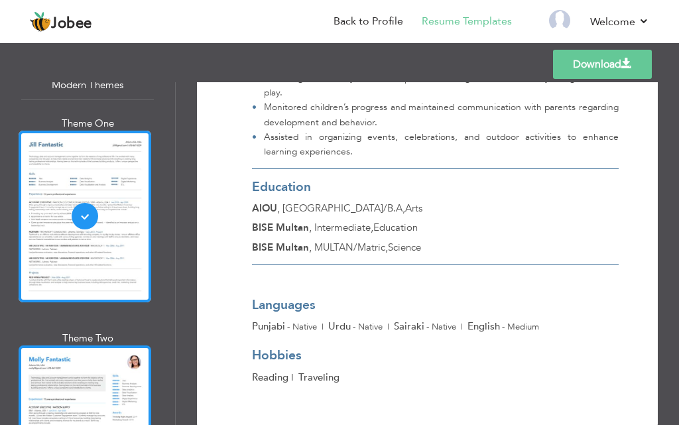
click at [103, 345] on div at bounding box center [85, 430] width 133 height 171
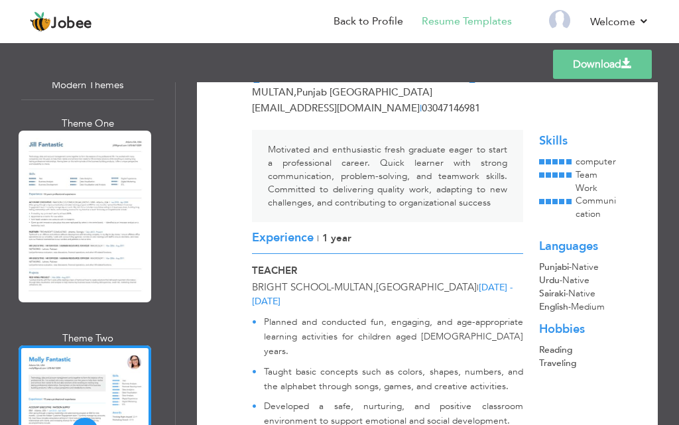
scroll to position [0, 0]
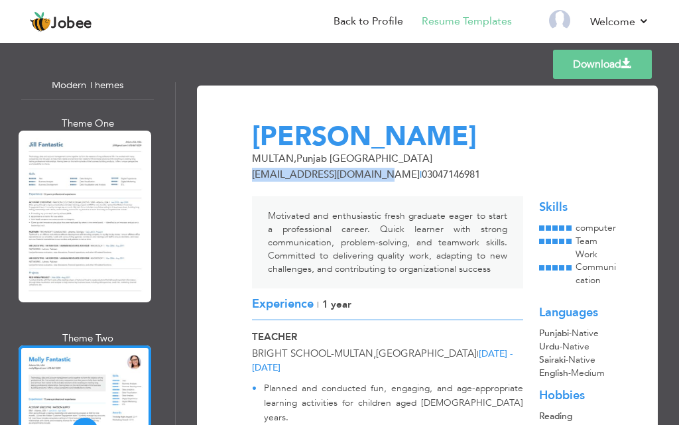
drag, startPoint x: 253, startPoint y: 174, endPoint x: 370, endPoint y: 178, distance: 117.4
click at [370, 178] on span "[EMAIL_ADDRESS][DOMAIN_NAME]" at bounding box center [336, 174] width 168 height 13
click at [369, 191] on div "Motivated and enthusiastic fresh graduate eager to start a professional career.…" at bounding box center [387, 396] width 287 height 428
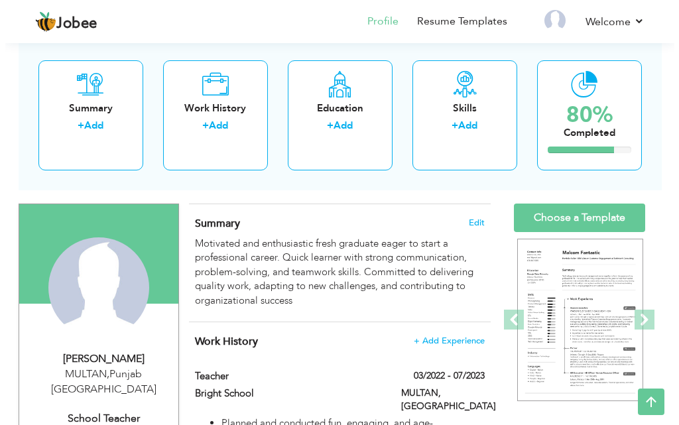
scroll to position [66, 0]
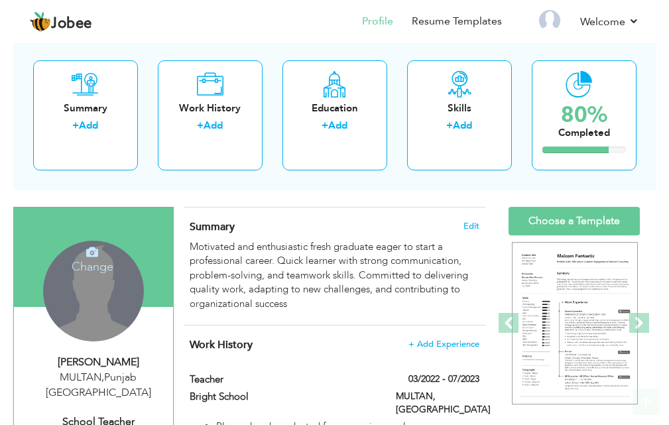
click at [128, 373] on div "MULTAN , Punjab Pakistan" at bounding box center [99, 385] width 150 height 30
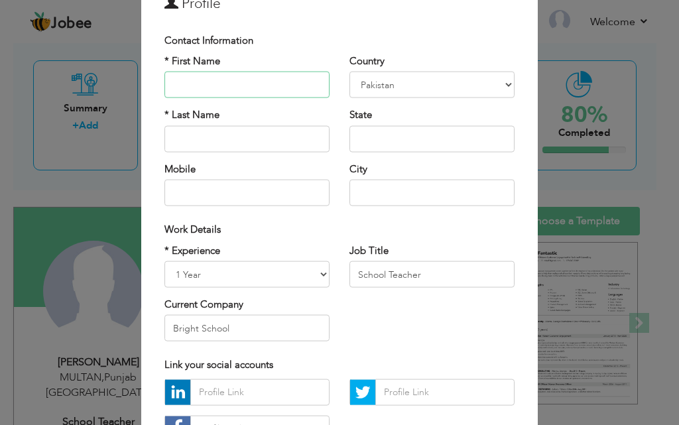
type input "[PERSON_NAME]"
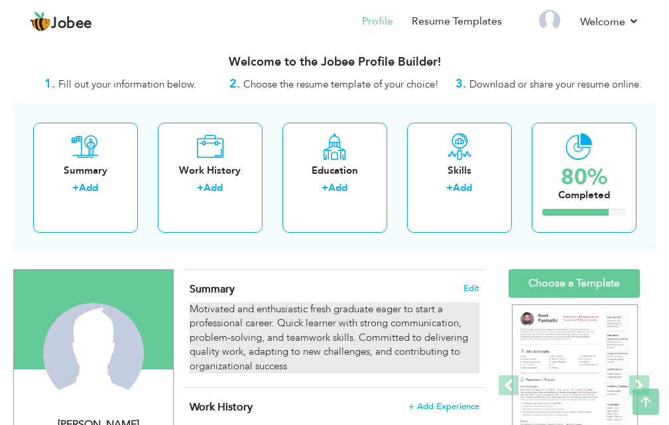
scroll to position [0, 0]
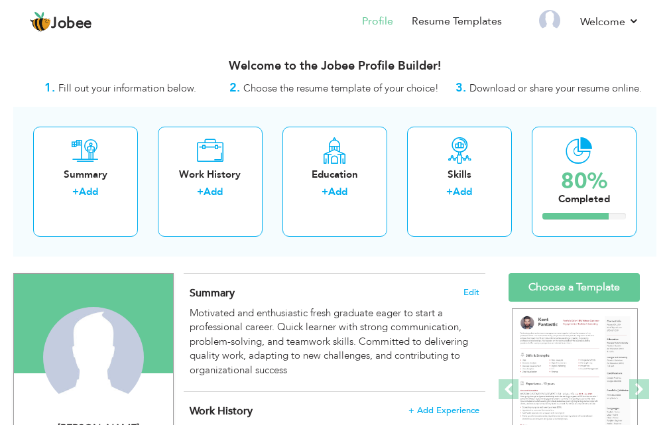
click at [131, 92] on span "Fill out your information below." at bounding box center [127, 88] width 138 height 13
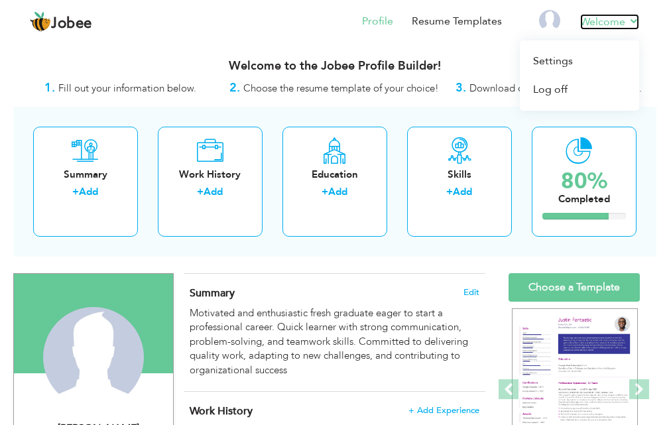
click at [635, 17] on link "Welcome" at bounding box center [609, 22] width 59 height 16
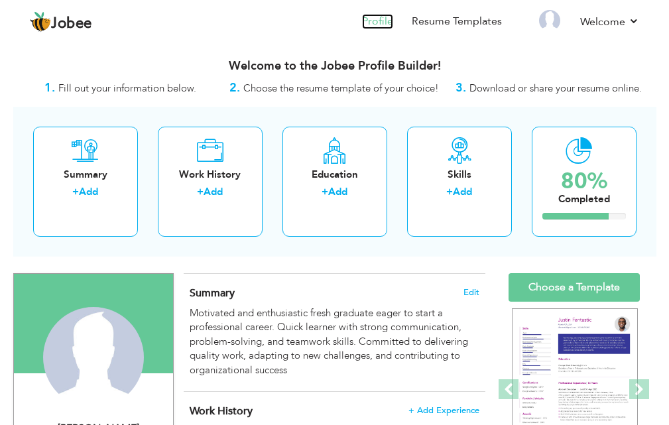
click at [377, 20] on link "Profile" at bounding box center [377, 21] width 31 height 15
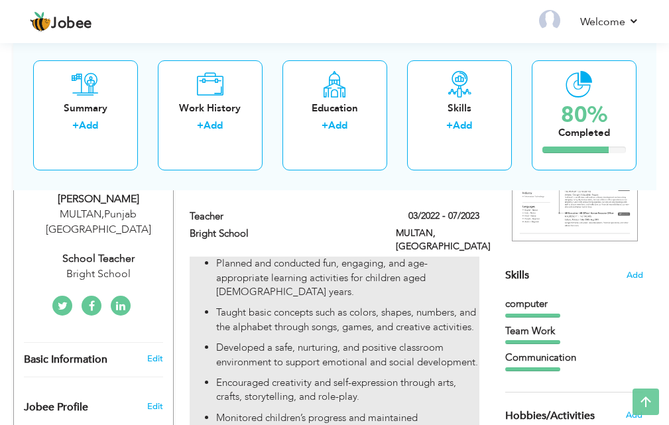
scroll to position [265, 0]
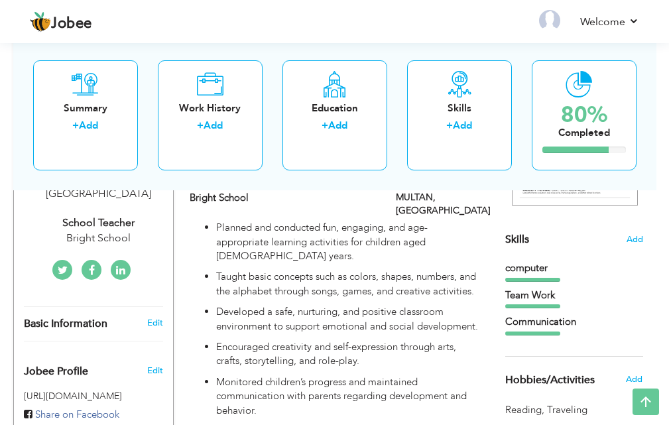
click at [127, 260] on link at bounding box center [121, 270] width 20 height 20
click at [156, 317] on link "Edit" at bounding box center [155, 323] width 16 height 12
type input "[PERSON_NAME]"
type input "Jaffar"
type input "03047146981"
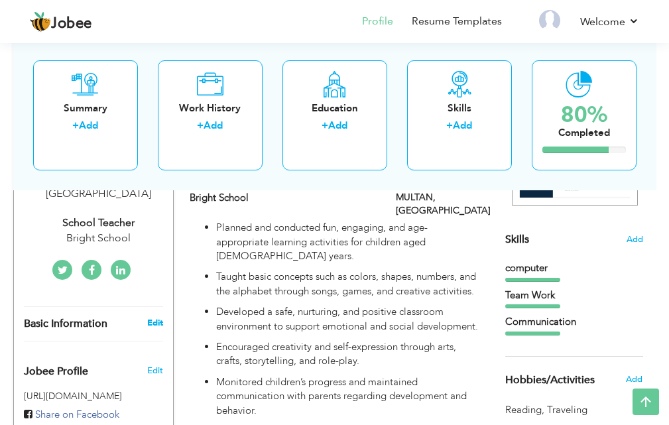
select select "number:166"
type input "[GEOGRAPHIC_DATA]"
type input "MULTAN"
select select "number:3"
type input "Bright School"
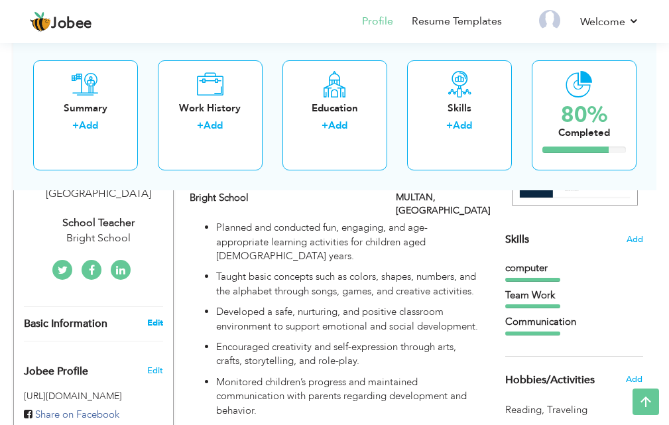
type input "School Teacher"
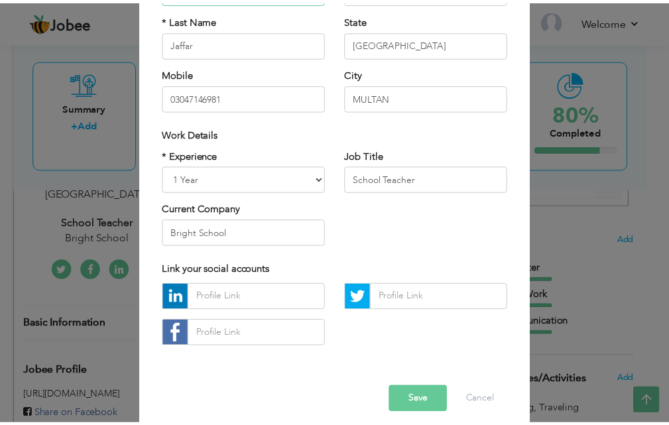
scroll to position [173, 0]
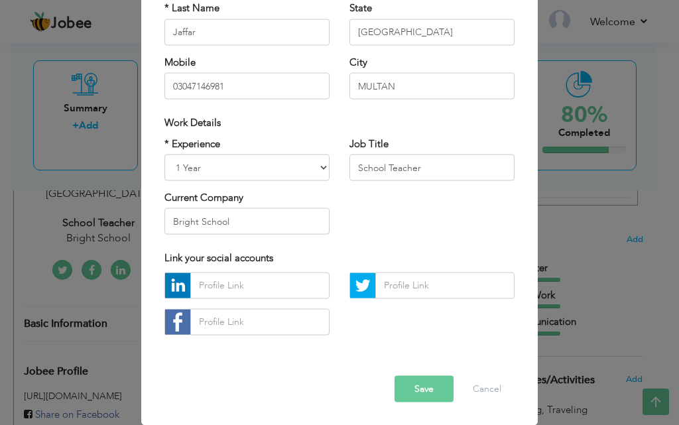
click at [403, 386] on button "Save" at bounding box center [423, 388] width 59 height 27
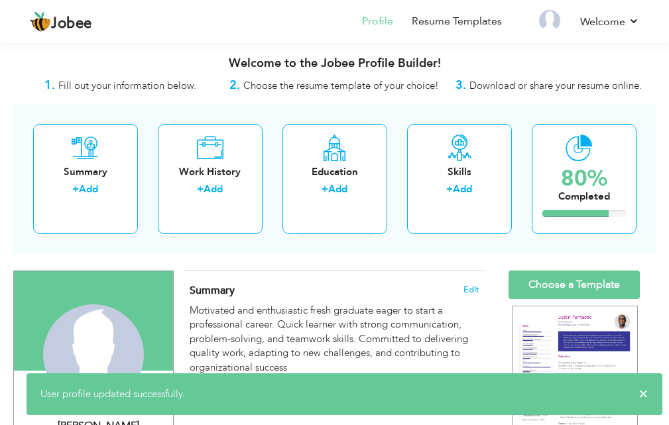
scroll to position [0, 0]
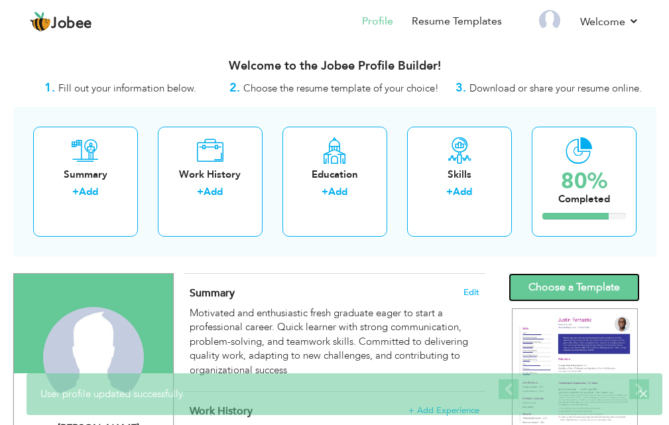
click at [553, 293] on link "Choose a Template" at bounding box center [573, 287] width 131 height 29
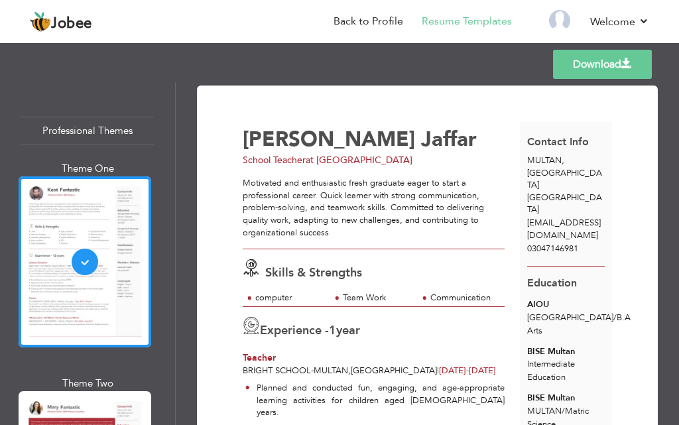
click at [556, 217] on span "asifchaudhry05@gmail.com" at bounding box center [564, 229] width 74 height 25
click at [573, 217] on span "asifchaudhry05@gmail.com" at bounding box center [564, 229] width 74 height 25
drag, startPoint x: 524, startPoint y: 186, endPoint x: 590, endPoint y: 197, distance: 67.2
click at [590, 217] on div "[EMAIL_ADDRESS][DOMAIN_NAME]" at bounding box center [566, 229] width 92 height 25
click at [575, 217] on div "[EMAIL_ADDRESS][DOMAIN_NAME]" at bounding box center [566, 229] width 92 height 25
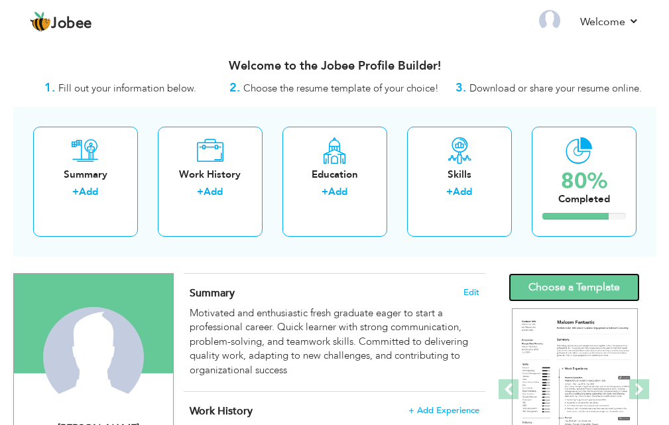
click at [564, 278] on link "Choose a Template" at bounding box center [573, 287] width 131 height 29
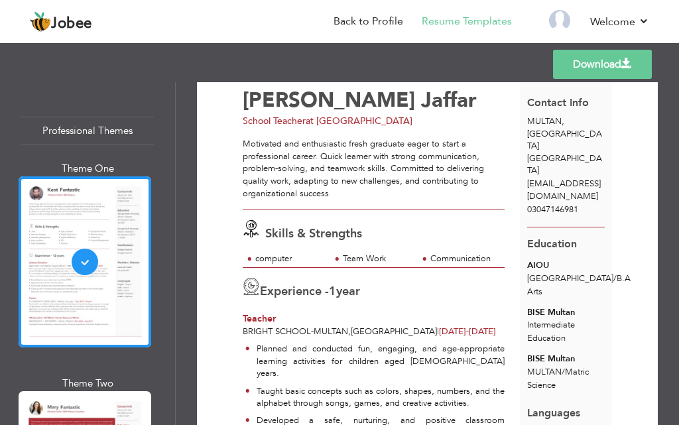
scroll to position [66, 0]
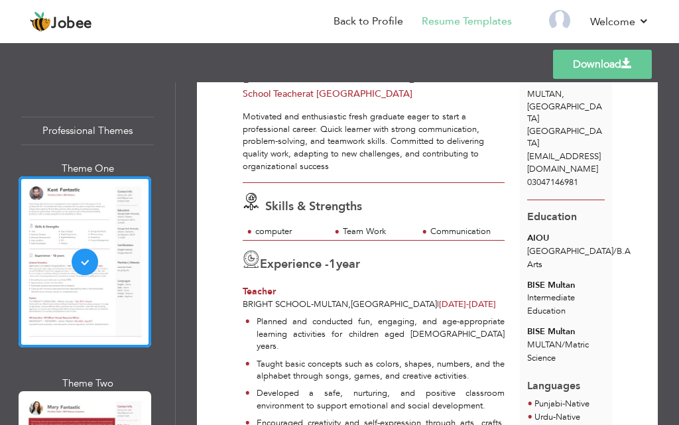
click at [610, 60] on link "Download" at bounding box center [602, 64] width 99 height 29
click at [445, 208] on div "Skills & Strengths" at bounding box center [377, 204] width 284 height 23
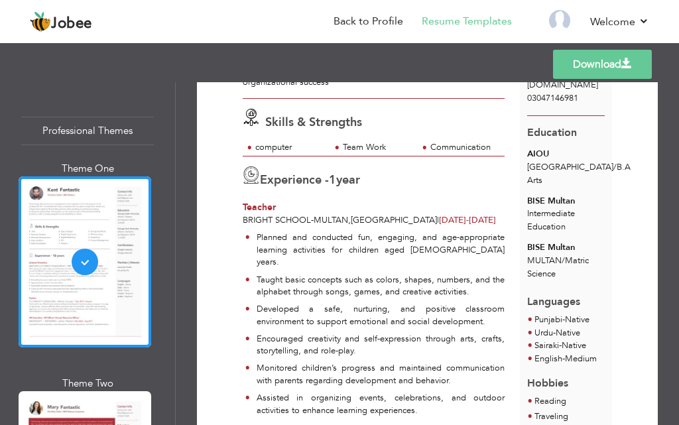
scroll to position [204, 0]
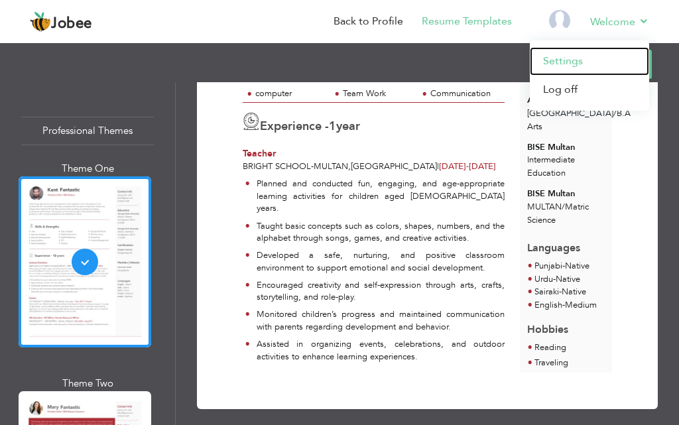
click at [563, 55] on link "Settings" at bounding box center [589, 61] width 119 height 29
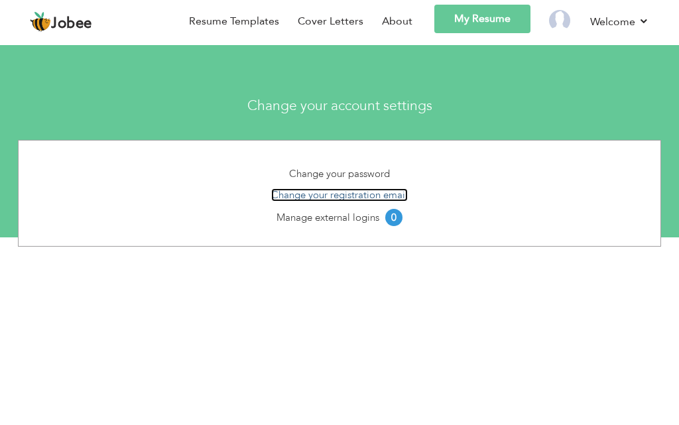
click at [368, 194] on link "Change your registration email" at bounding box center [339, 194] width 137 height 13
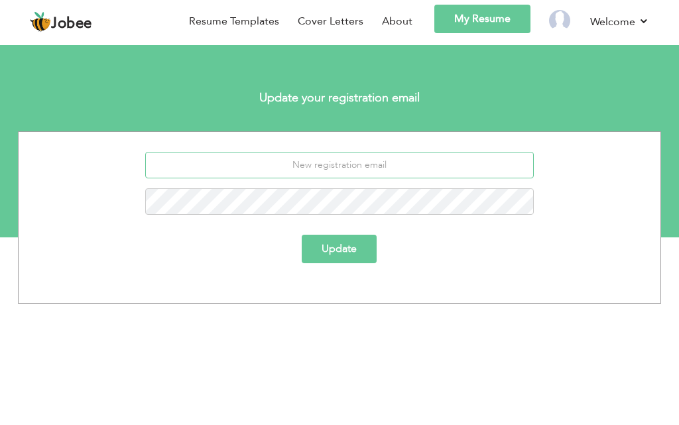
click at [330, 162] on input "email" at bounding box center [339, 165] width 388 height 27
type input "[EMAIL_ADDRESS][DOMAIN_NAME]"
click at [357, 250] on button "Update" at bounding box center [339, 249] width 75 height 29
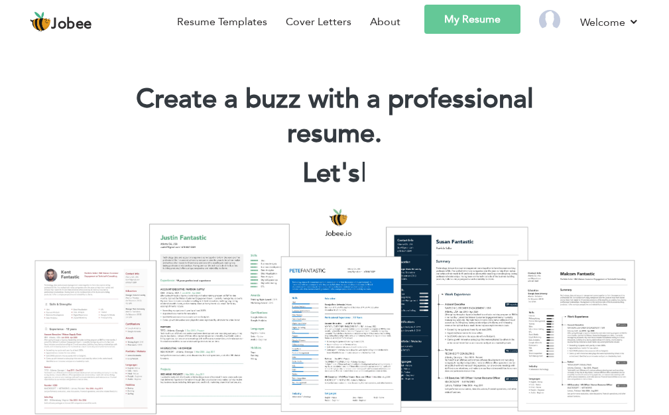
click at [469, 19] on link "My Resume" at bounding box center [472, 19] width 96 height 29
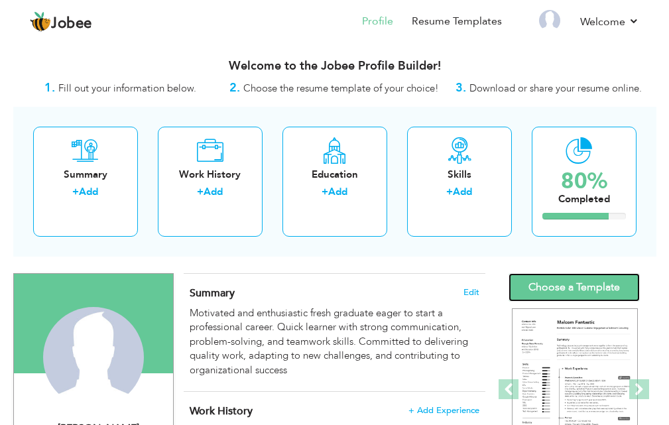
click at [567, 283] on link "Choose a Template" at bounding box center [573, 287] width 131 height 29
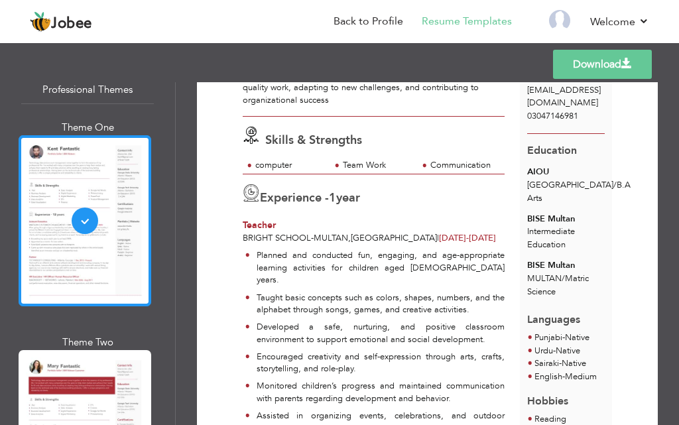
scroll to position [66, 0]
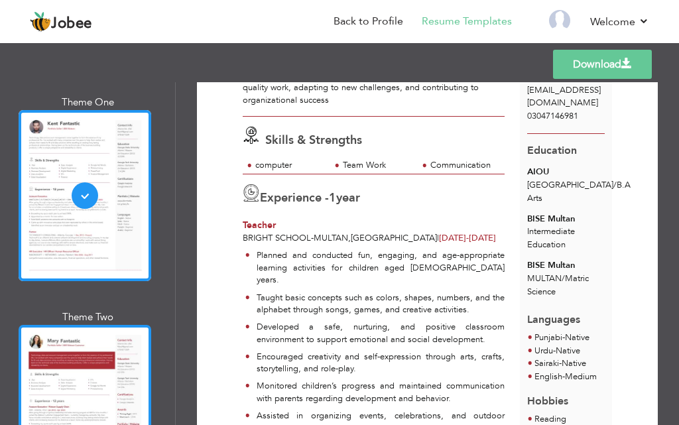
click at [95, 351] on div at bounding box center [85, 410] width 133 height 171
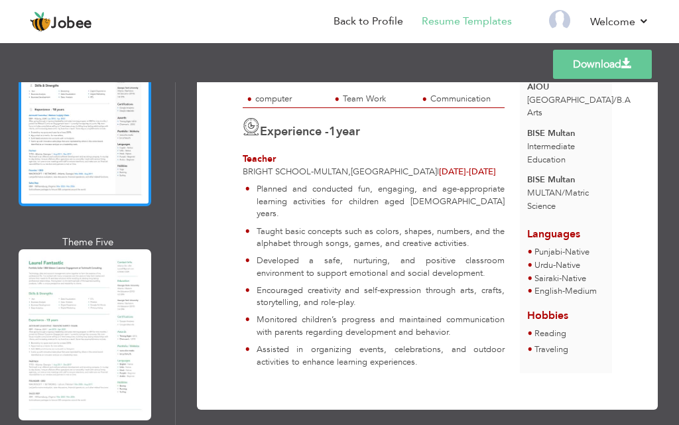
scroll to position [796, 0]
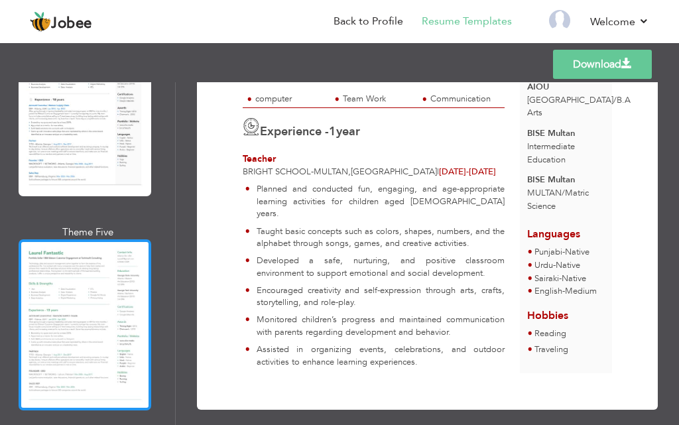
click at [101, 296] on div at bounding box center [85, 324] width 133 height 171
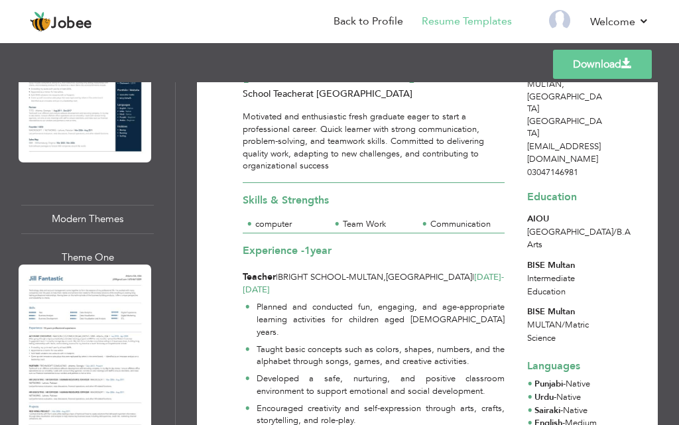
scroll to position [1260, 0]
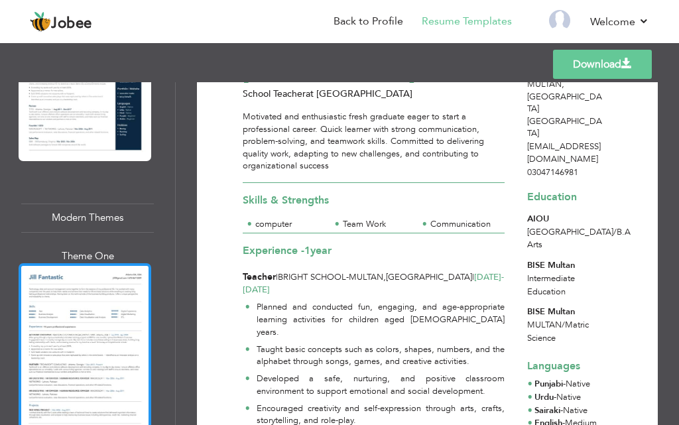
click at [84, 276] on div at bounding box center [85, 348] width 133 height 171
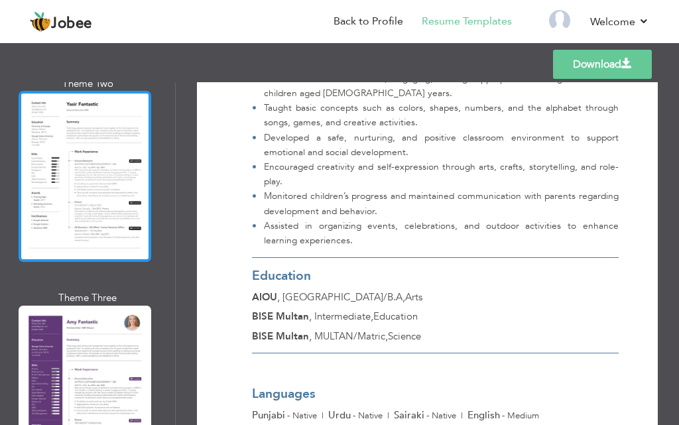
scroll to position [2519, 0]
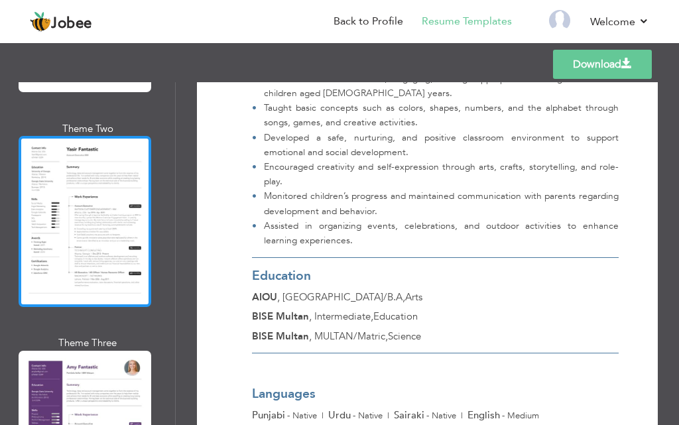
click at [74, 170] on div at bounding box center [85, 221] width 133 height 171
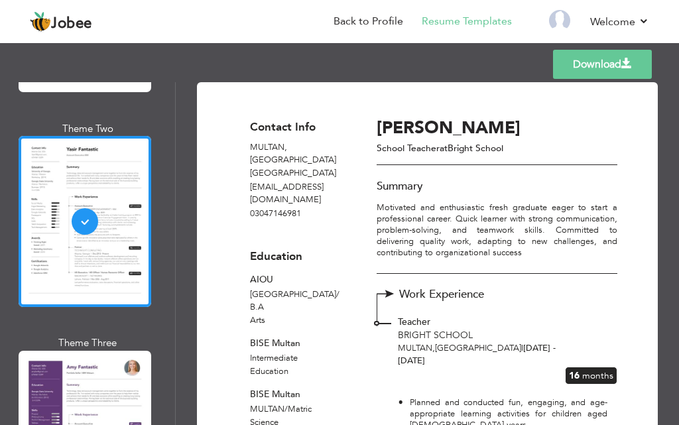
scroll to position [0, 0]
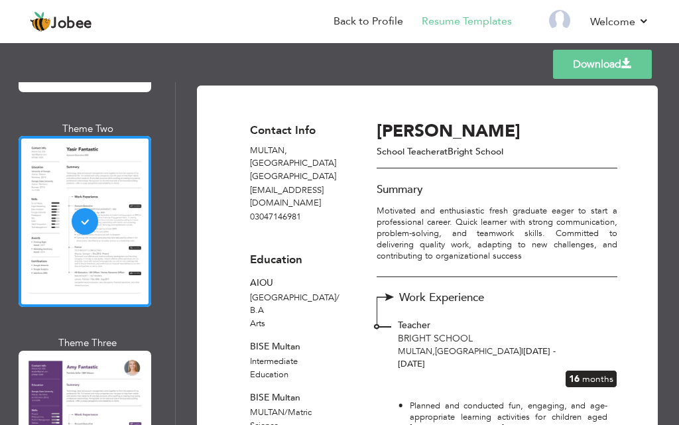
click at [603, 54] on link "Download" at bounding box center [602, 64] width 99 height 29
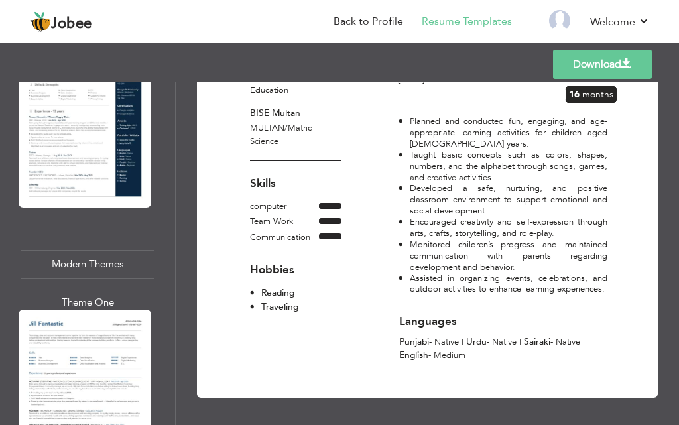
scroll to position [1193, 0]
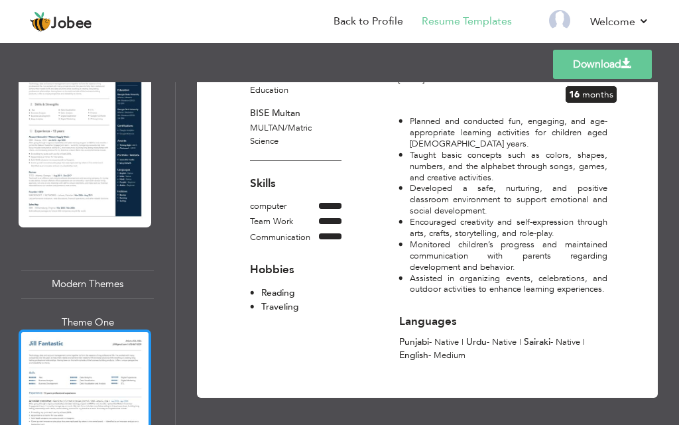
click at [95, 329] on div at bounding box center [85, 414] width 133 height 171
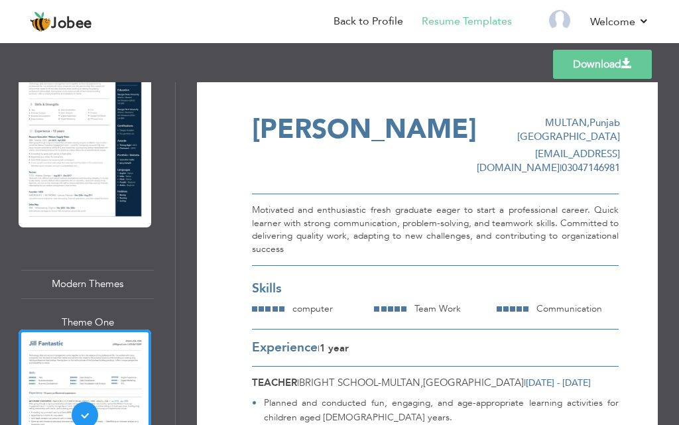
scroll to position [0, 0]
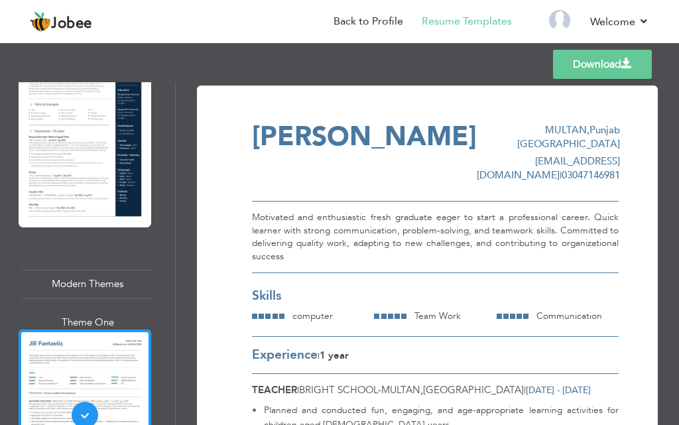
click at [596, 61] on link "Download" at bounding box center [602, 64] width 99 height 29
click at [599, 64] on link "Download" at bounding box center [602, 64] width 99 height 29
